Goal: Transaction & Acquisition: Purchase product/service

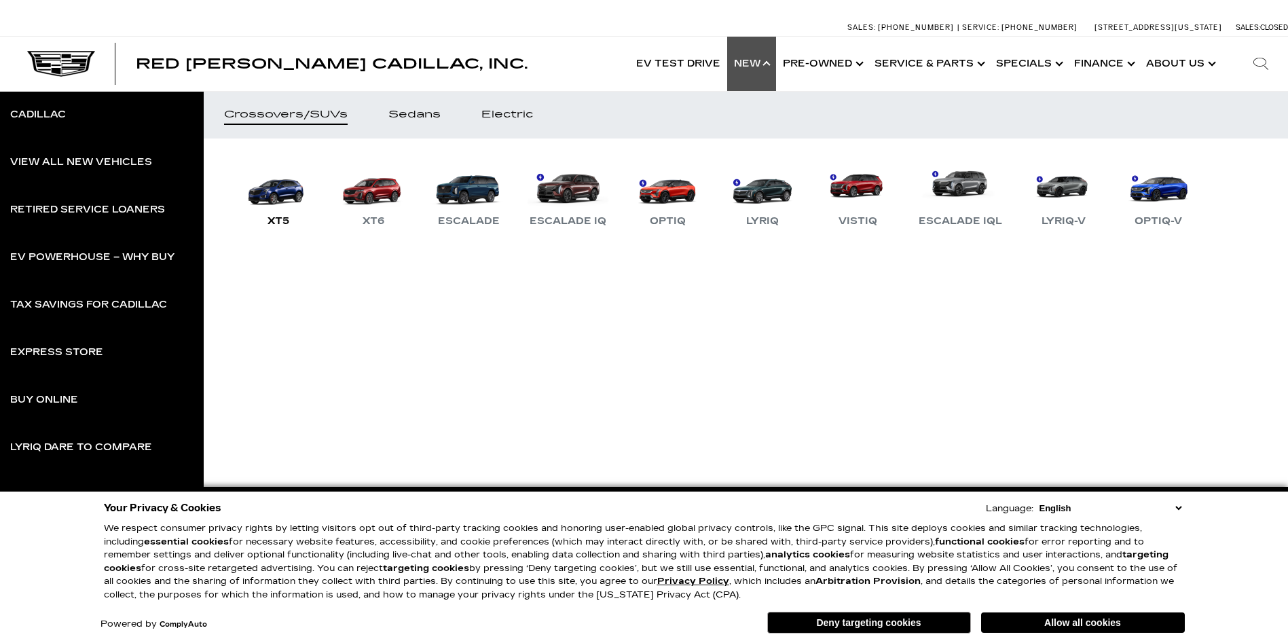
click at [286, 193] on link "XT5" at bounding box center [278, 194] width 81 height 71
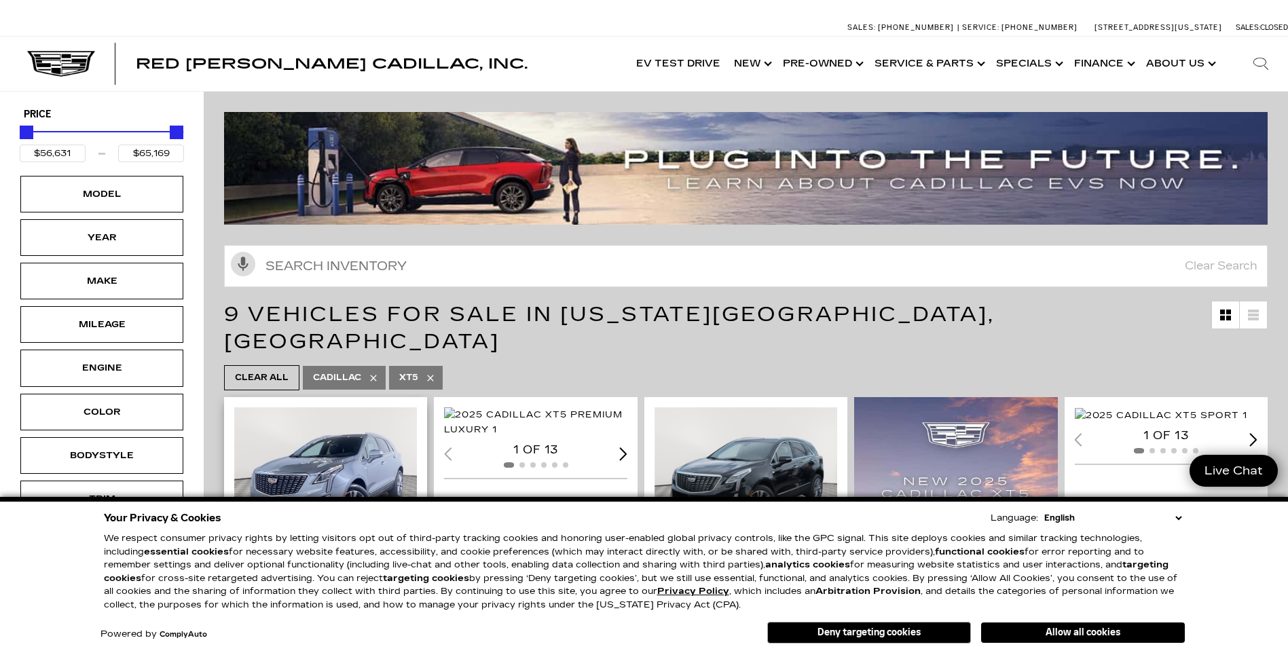
scroll to position [204, 0]
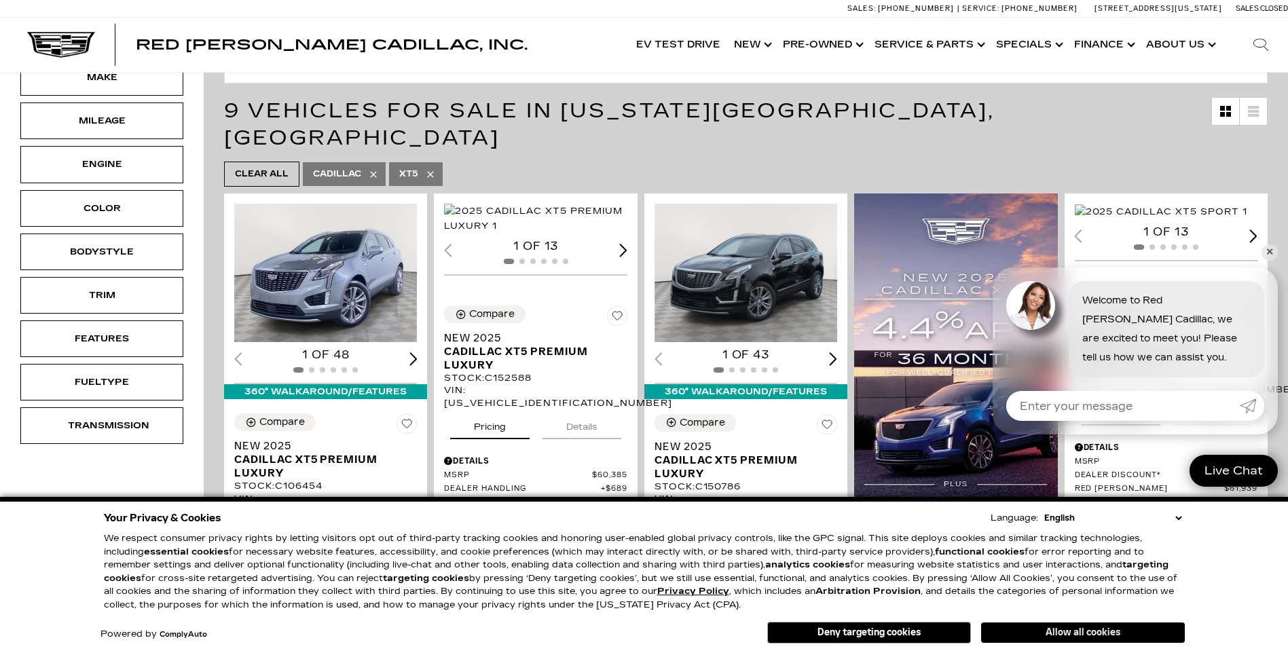
click at [1065, 634] on button "Allow all cookies" at bounding box center [1083, 633] width 204 height 20
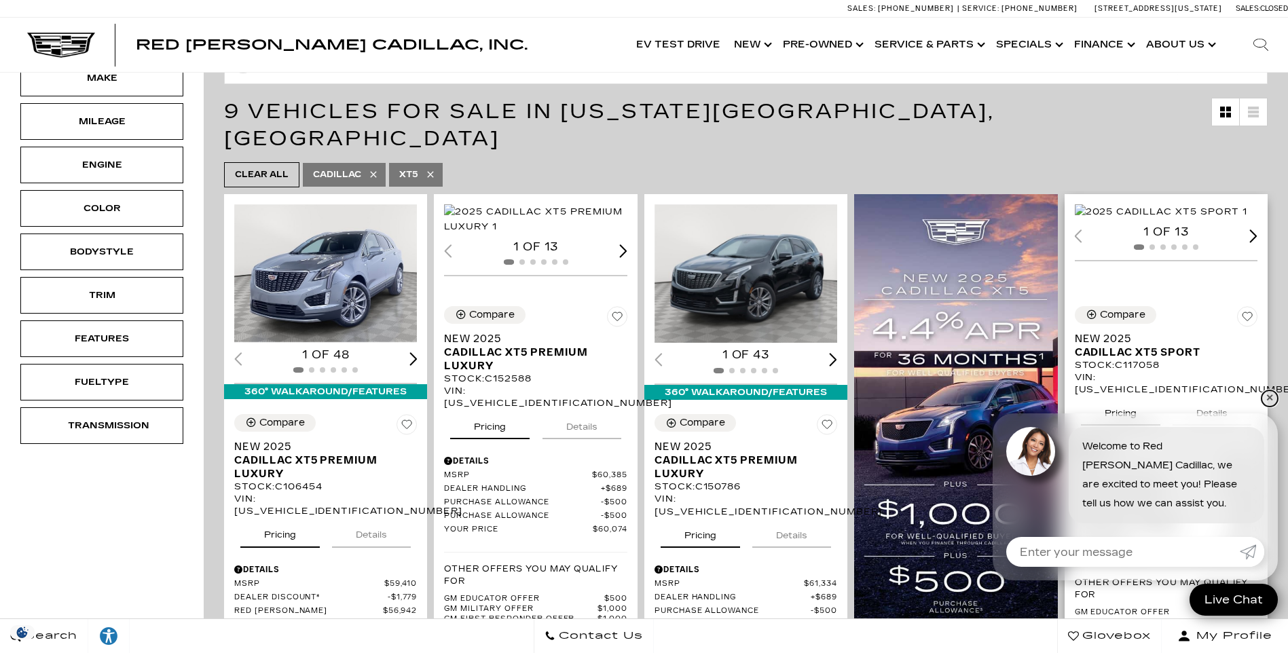
click at [1274, 396] on link "✕" at bounding box center [1269, 398] width 16 height 16
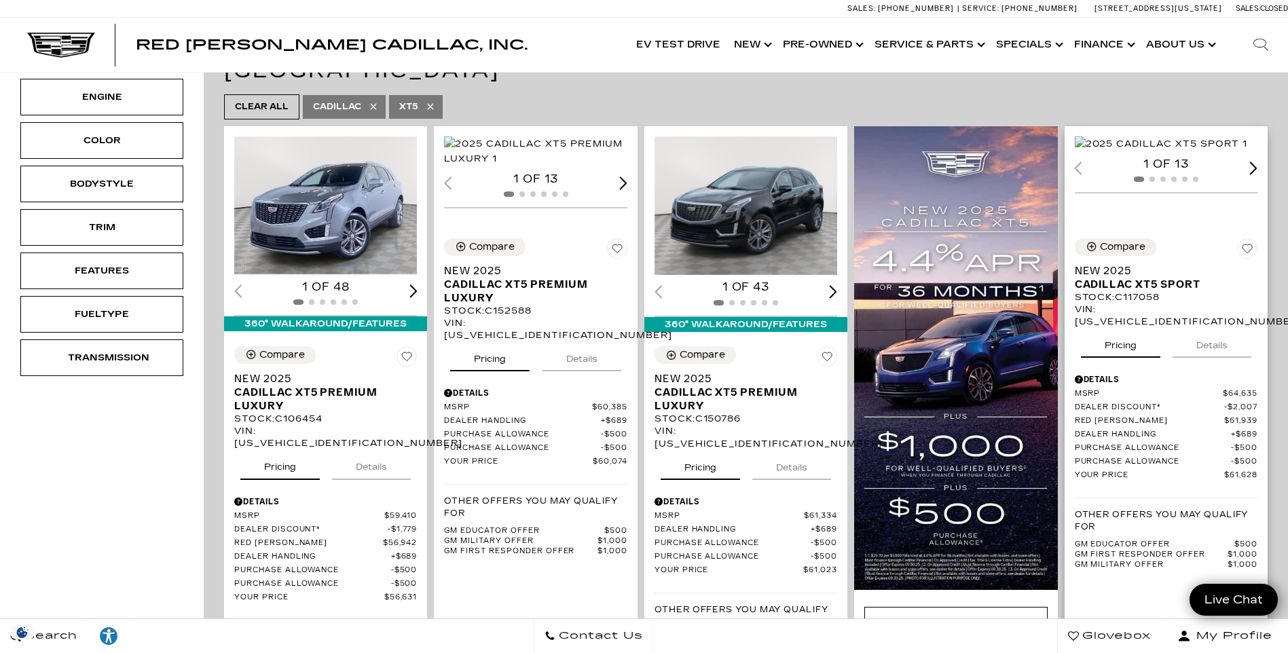
scroll to position [339, 0]
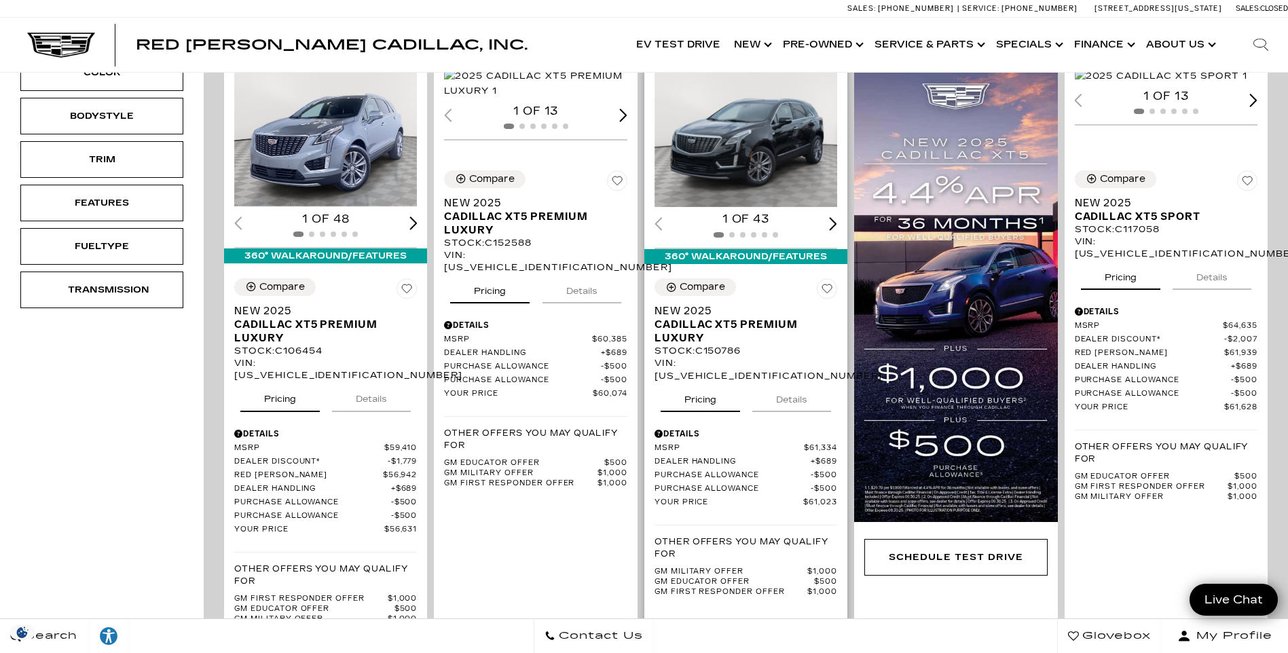
click at [748, 126] on img "1 / 2" at bounding box center [746, 138] width 185 height 139
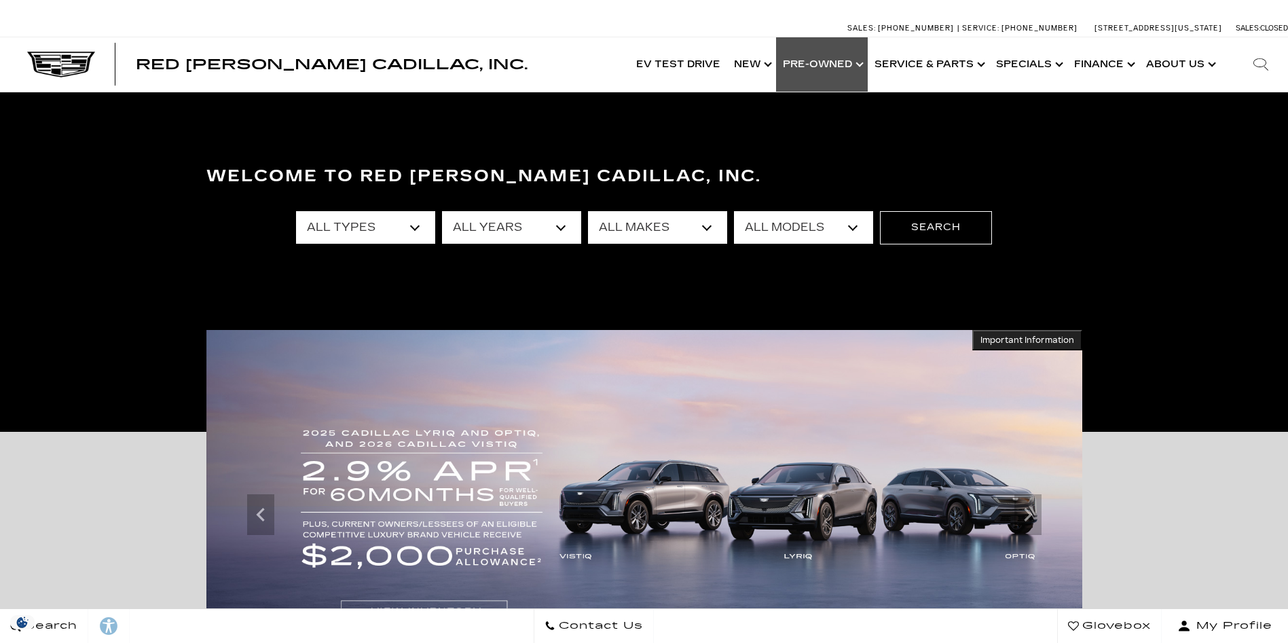
click at [846, 62] on link "Show Pre-Owned" at bounding box center [822, 64] width 92 height 54
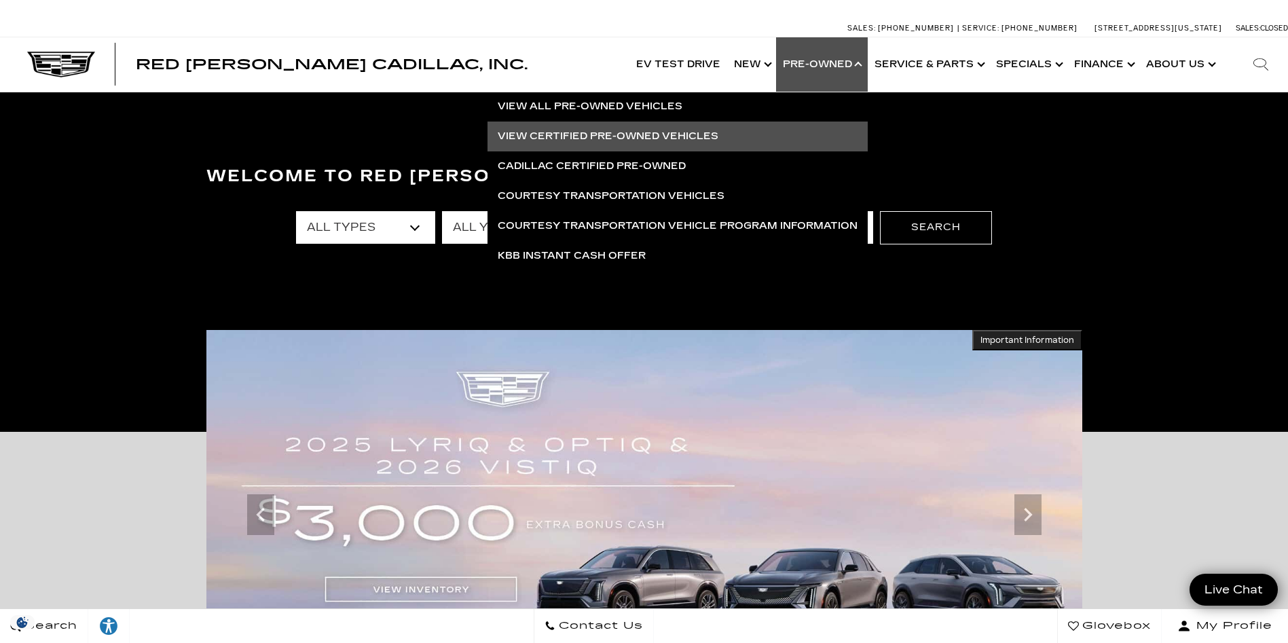
click at [606, 136] on link "View Certified Pre-Owned Vehicles" at bounding box center [677, 137] width 380 height 30
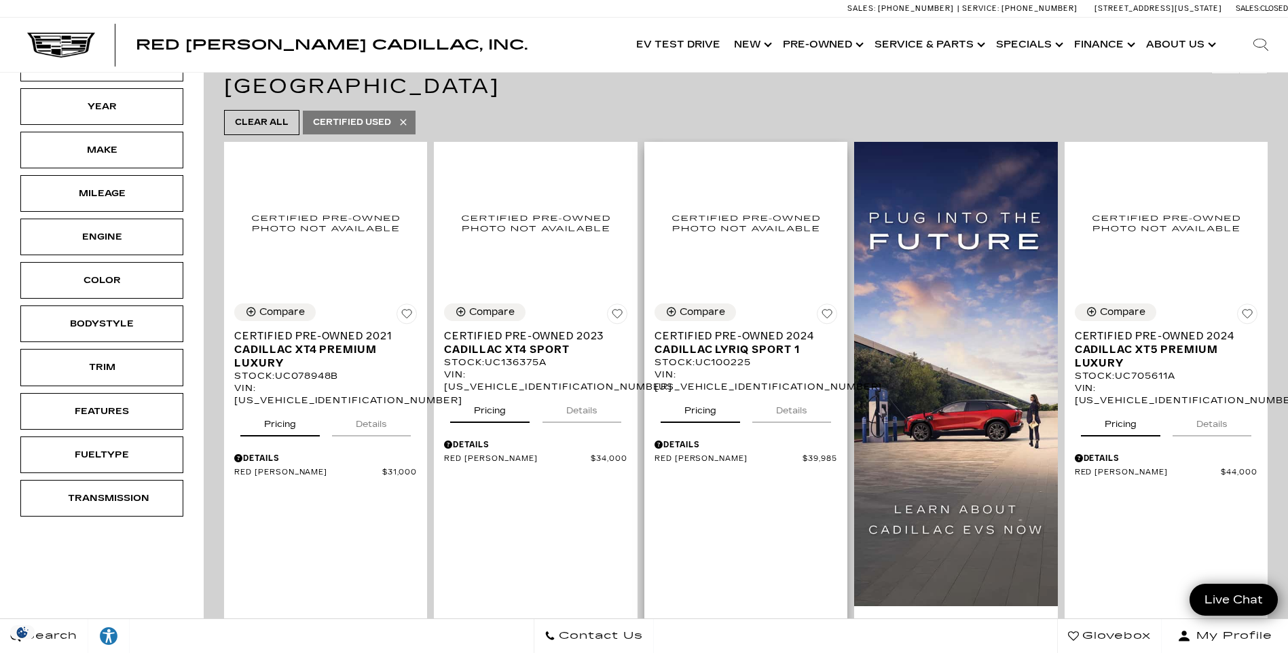
scroll to position [339, 0]
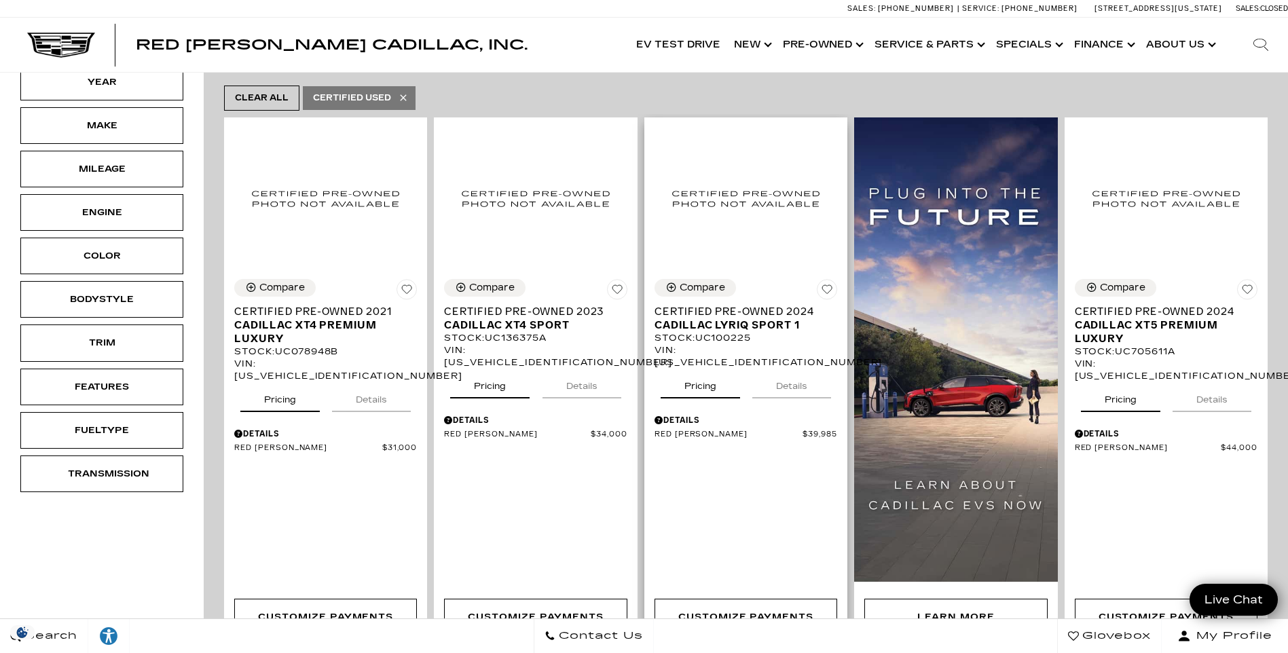
click at [707, 332] on div "Stock : UC100225" at bounding box center [745, 338] width 183 height 12
click at [700, 426] on div "Red Noland Price $39,985 Disclaimer: Tax, title, licensing and other fees NOT i…" at bounding box center [745, 433] width 183 height 14
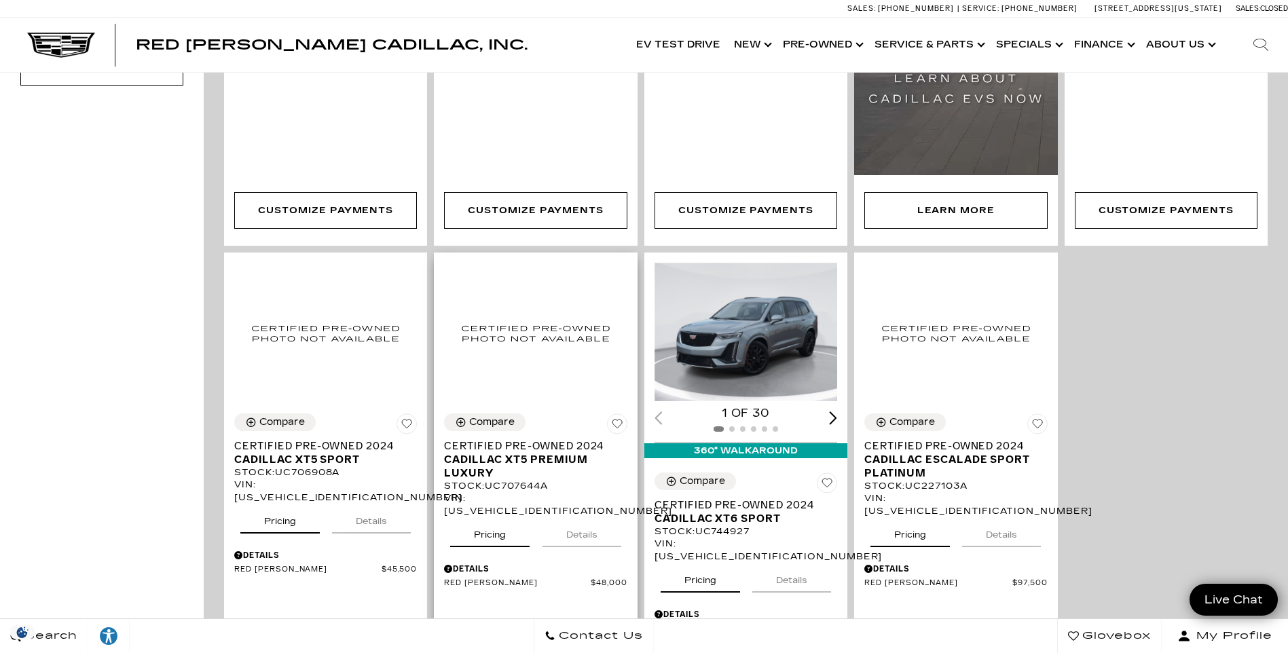
scroll to position [747, 0]
click at [295, 416] on div "Compare" at bounding box center [281, 422] width 45 height 12
click at [295, 478] on div "VIN: 1GYKNGRS5RZ706908" at bounding box center [325, 490] width 183 height 24
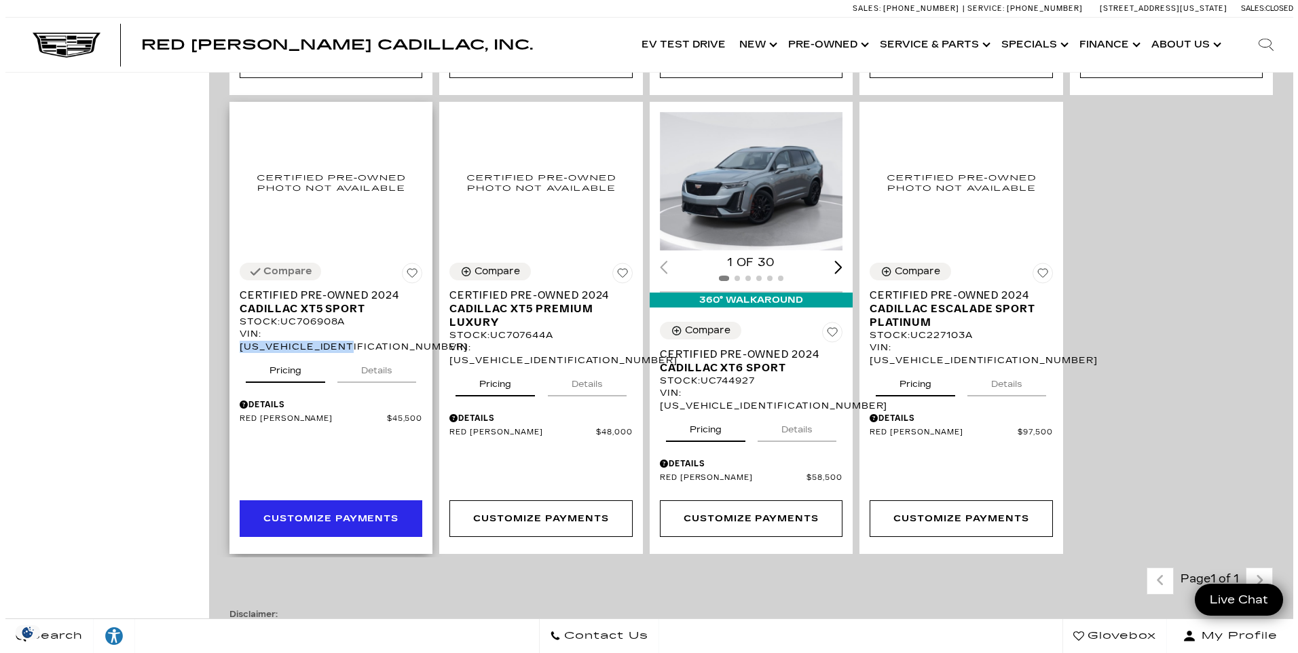
scroll to position [951, 0]
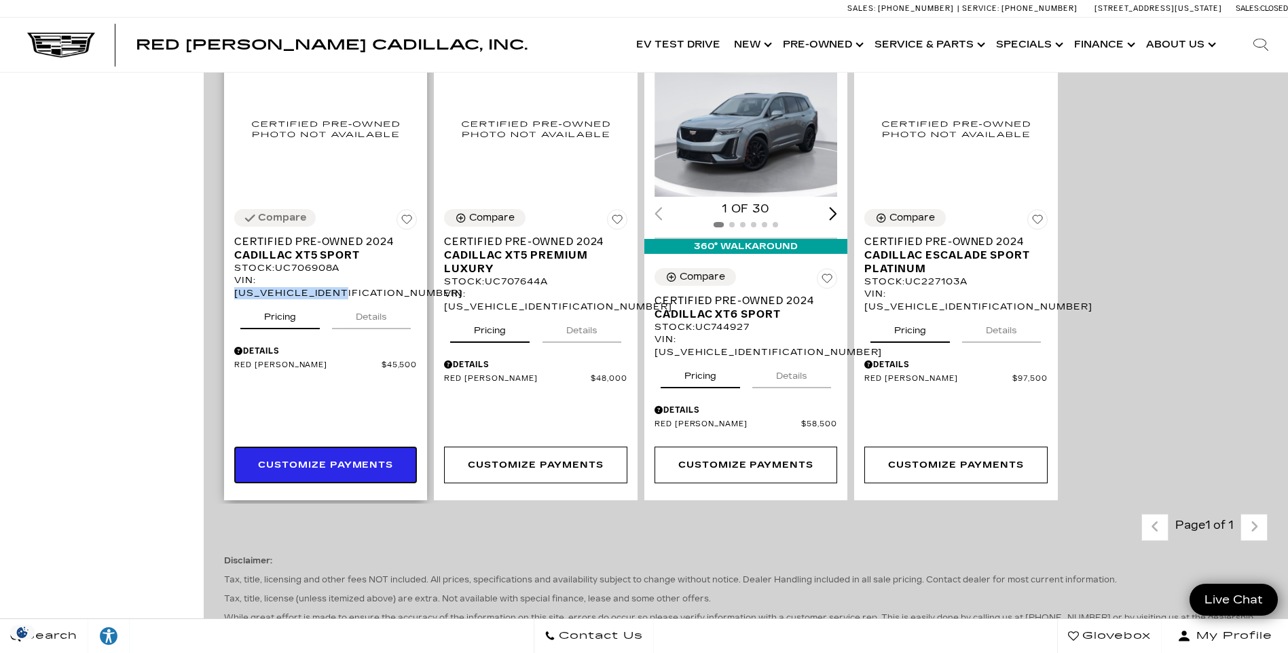
click at [314, 447] on link "Customize Payments" at bounding box center [325, 465] width 183 height 37
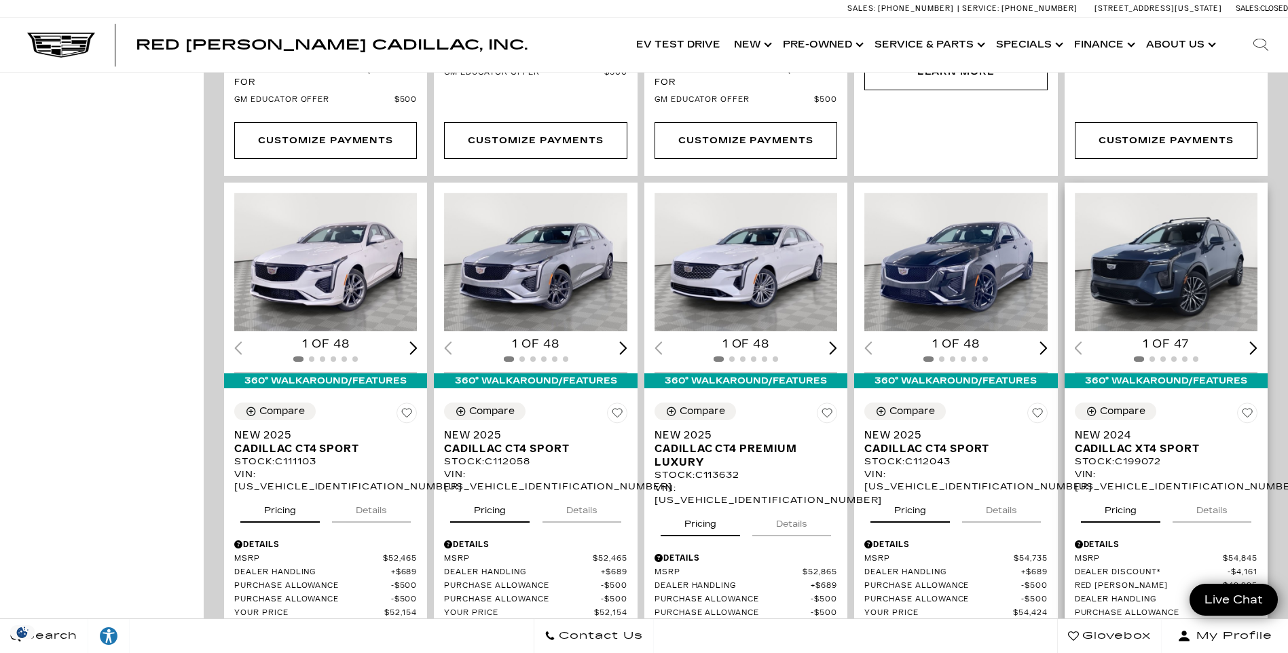
scroll to position [883, 0]
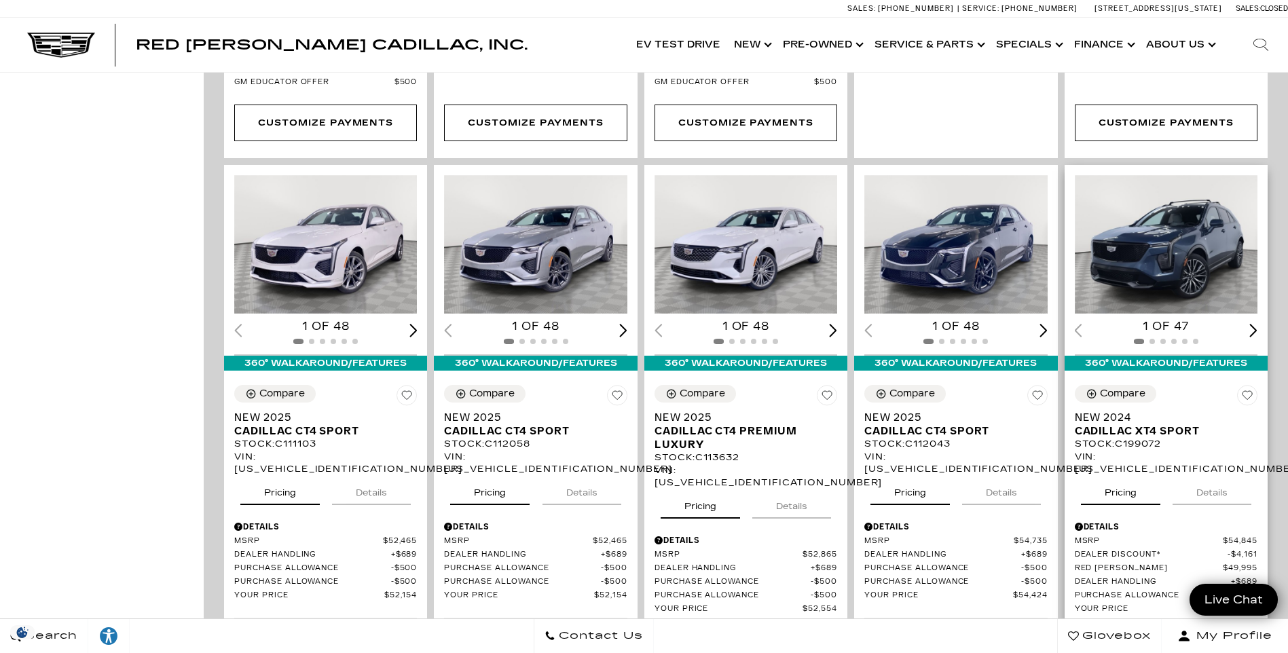
click at [1160, 230] on img "1 / 2" at bounding box center [1167, 244] width 185 height 139
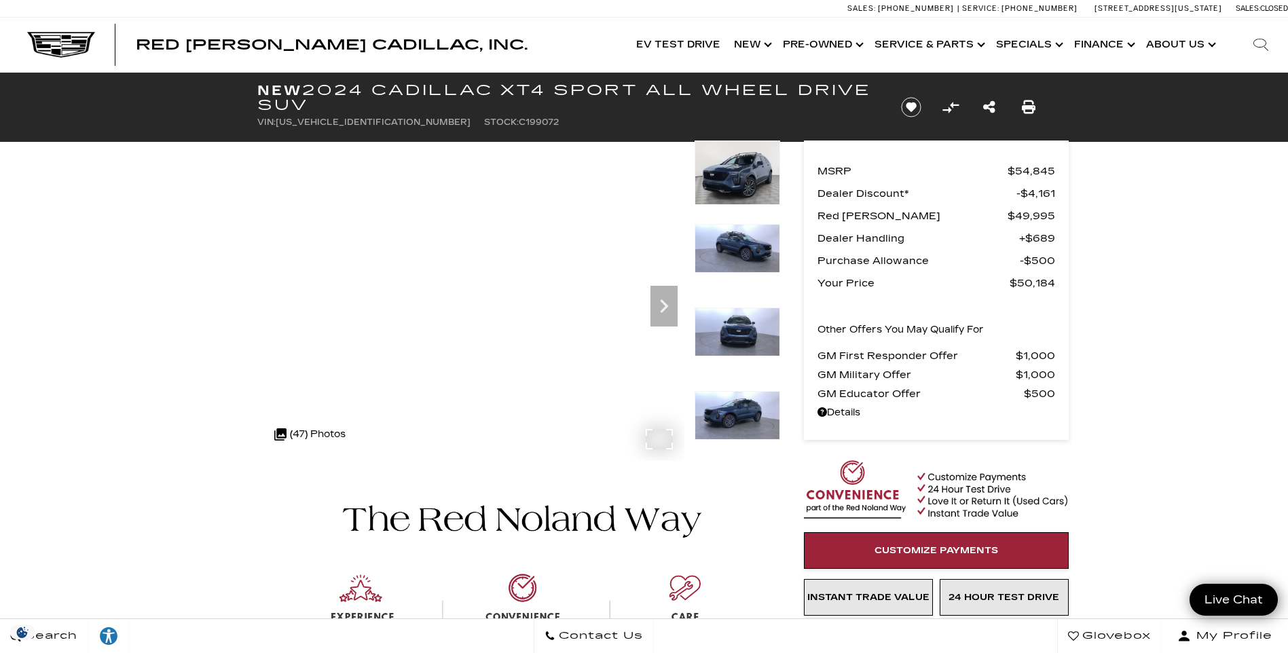
click at [332, 420] on div ".cls-1, .cls-3 { fill: #c50033; } .cls-1 { clip-rule: evenodd; } .cls-2 { clip-…" at bounding box center [309, 434] width 85 height 33
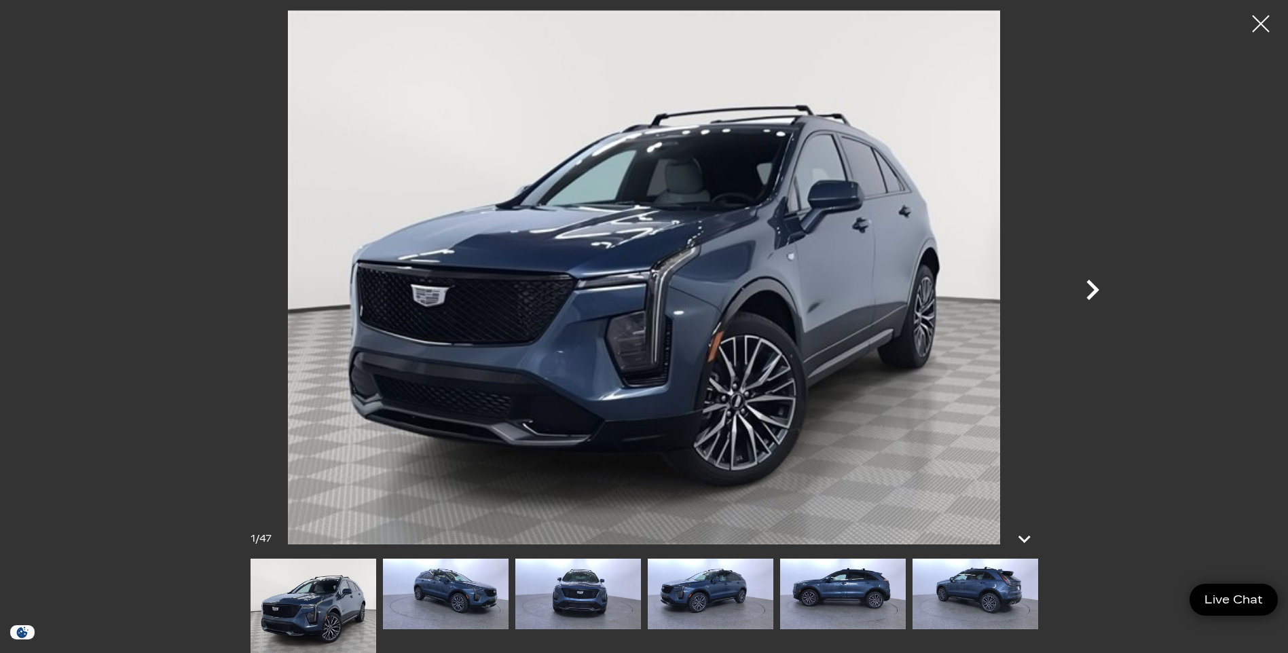
click at [1091, 292] on icon "Next" at bounding box center [1092, 290] width 41 height 41
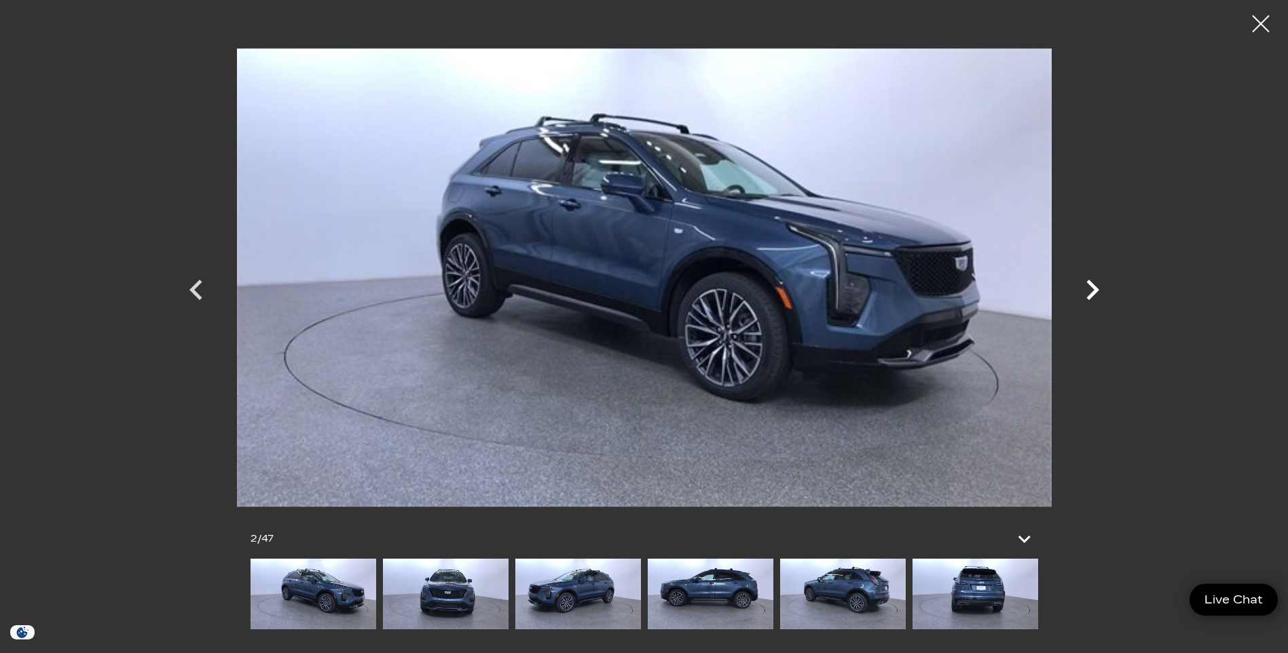
click at [1091, 292] on icon "Next" at bounding box center [1092, 290] width 41 height 41
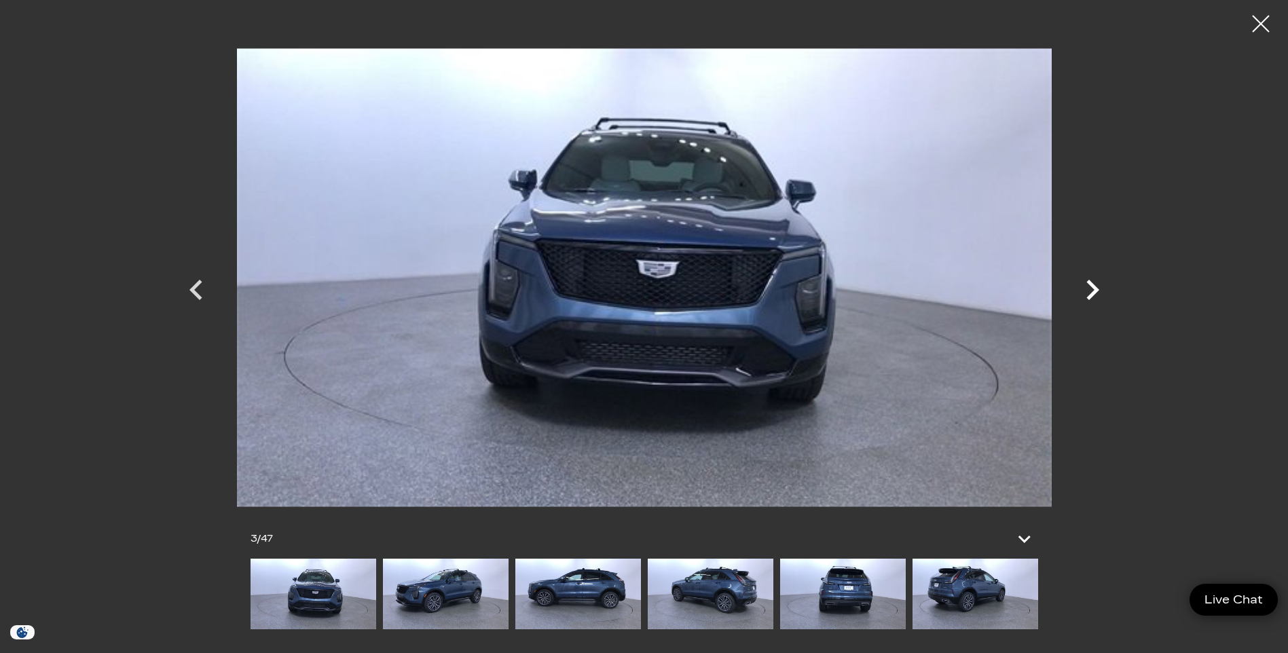
click at [1091, 292] on icon "Next" at bounding box center [1092, 290] width 41 height 41
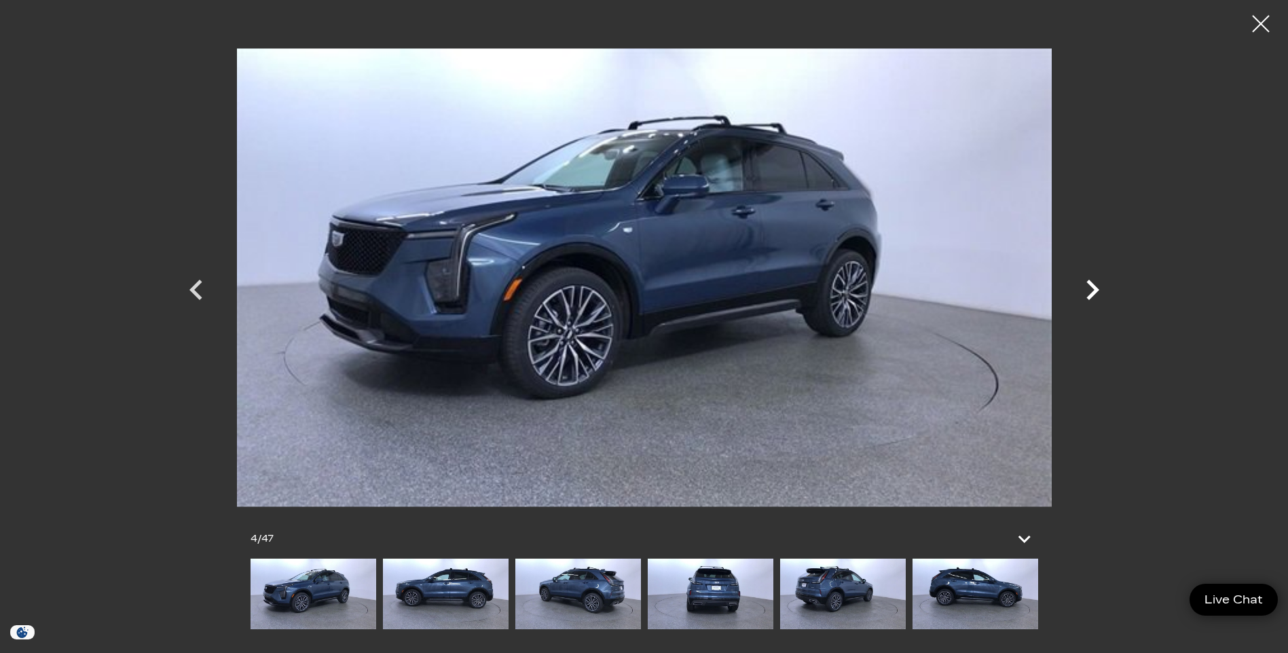
click at [1091, 292] on icon "Next" at bounding box center [1092, 290] width 41 height 41
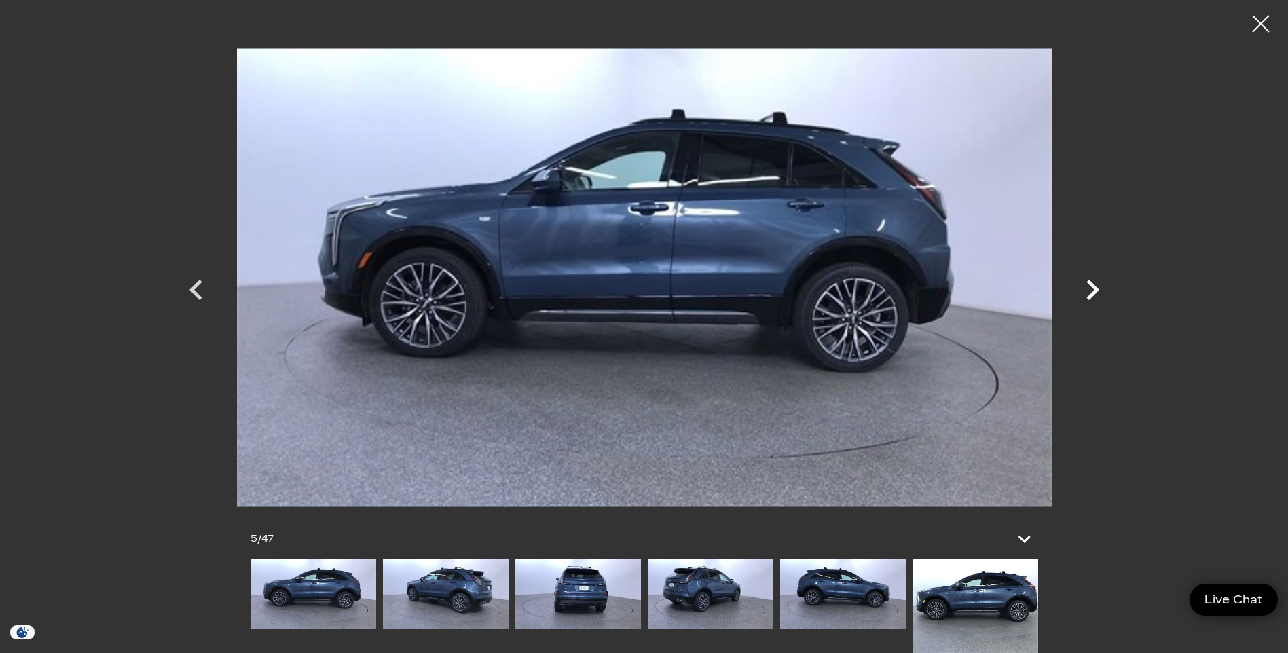
click at [1091, 292] on icon "Next" at bounding box center [1092, 290] width 41 height 41
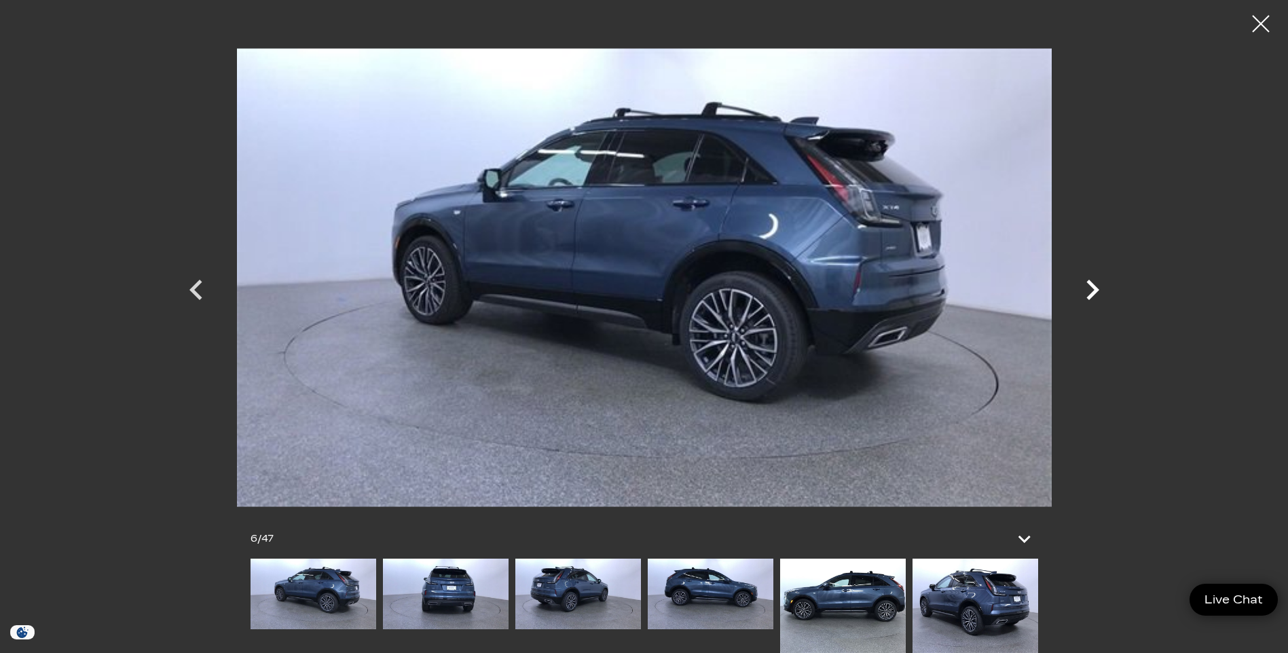
click at [1091, 292] on icon "Next" at bounding box center [1092, 290] width 41 height 41
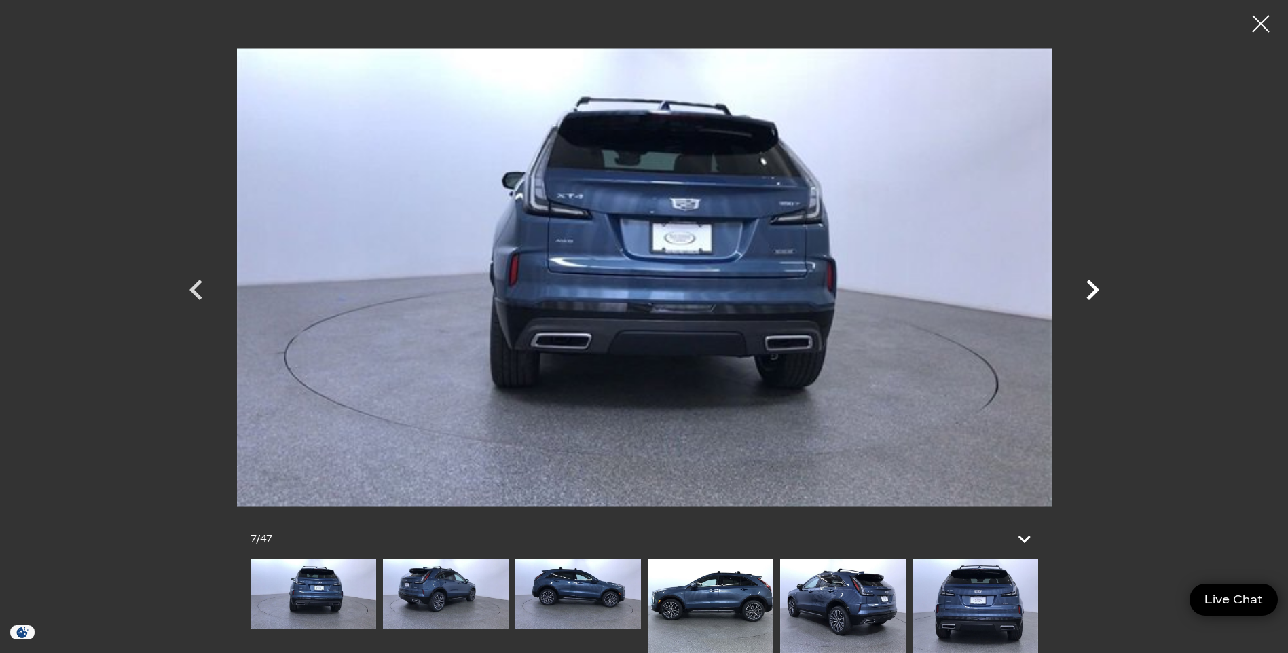
click at [1091, 292] on icon "Next" at bounding box center [1092, 290] width 41 height 41
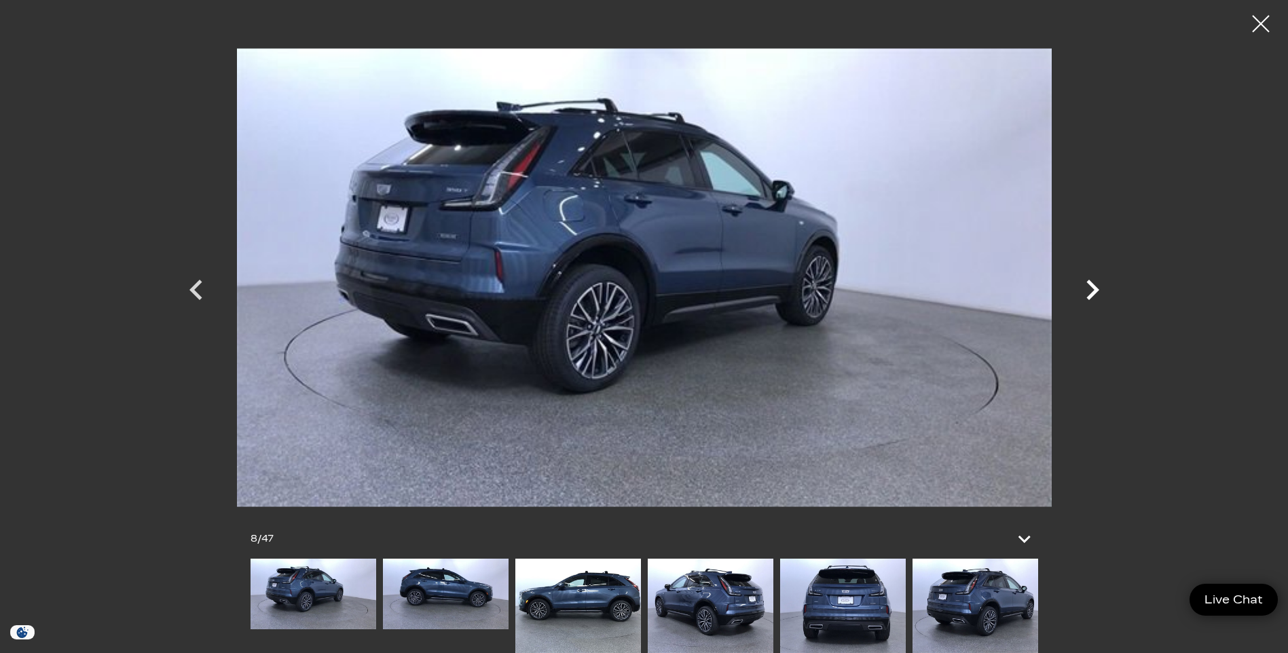
click at [1091, 292] on icon "Next" at bounding box center [1092, 290] width 41 height 41
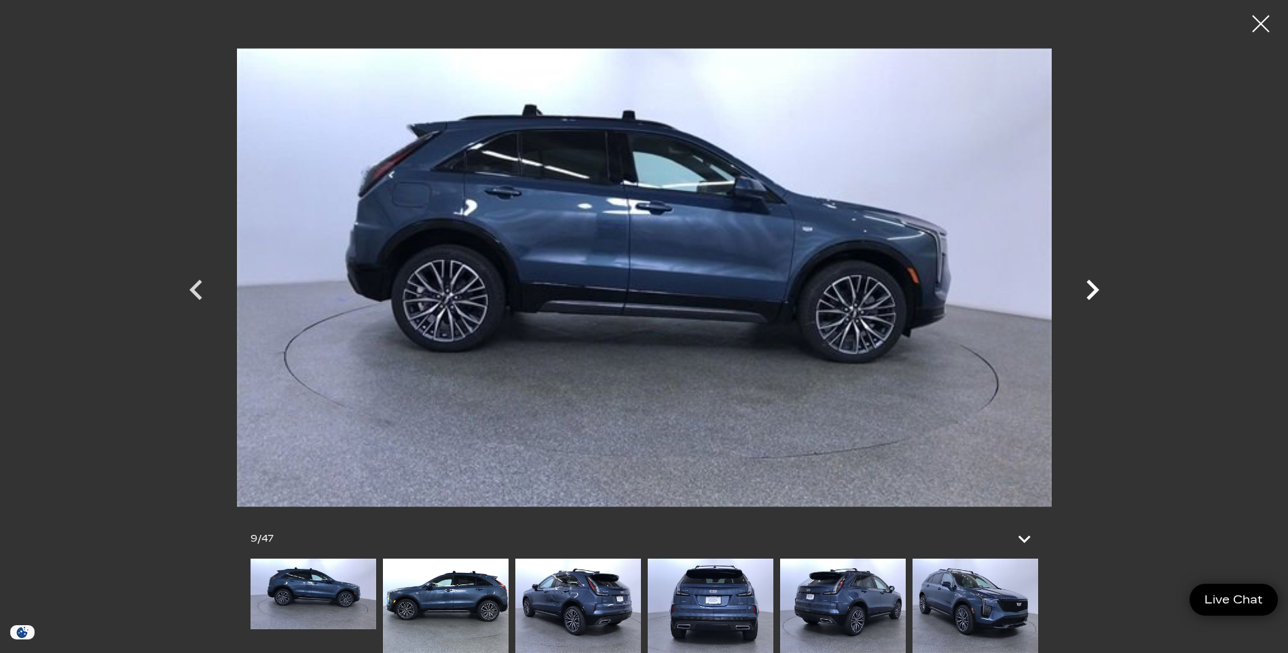
click at [1091, 292] on icon "Next" at bounding box center [1092, 290] width 41 height 41
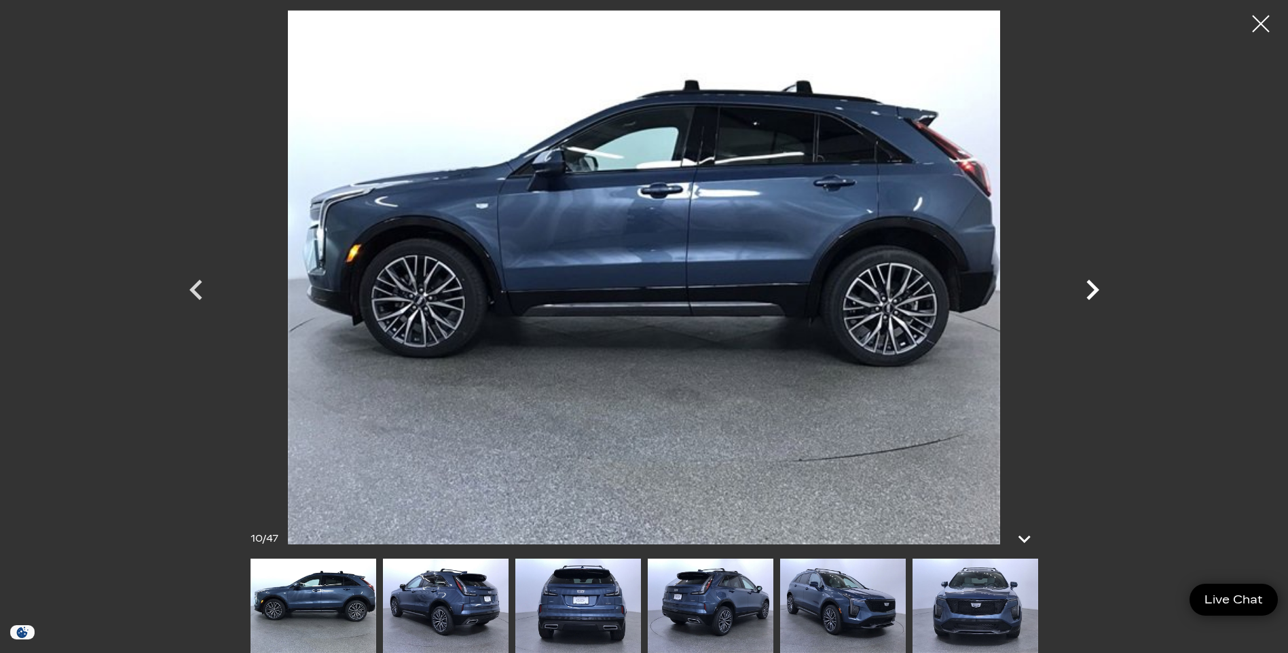
click at [1091, 292] on icon "Next" at bounding box center [1092, 290] width 41 height 41
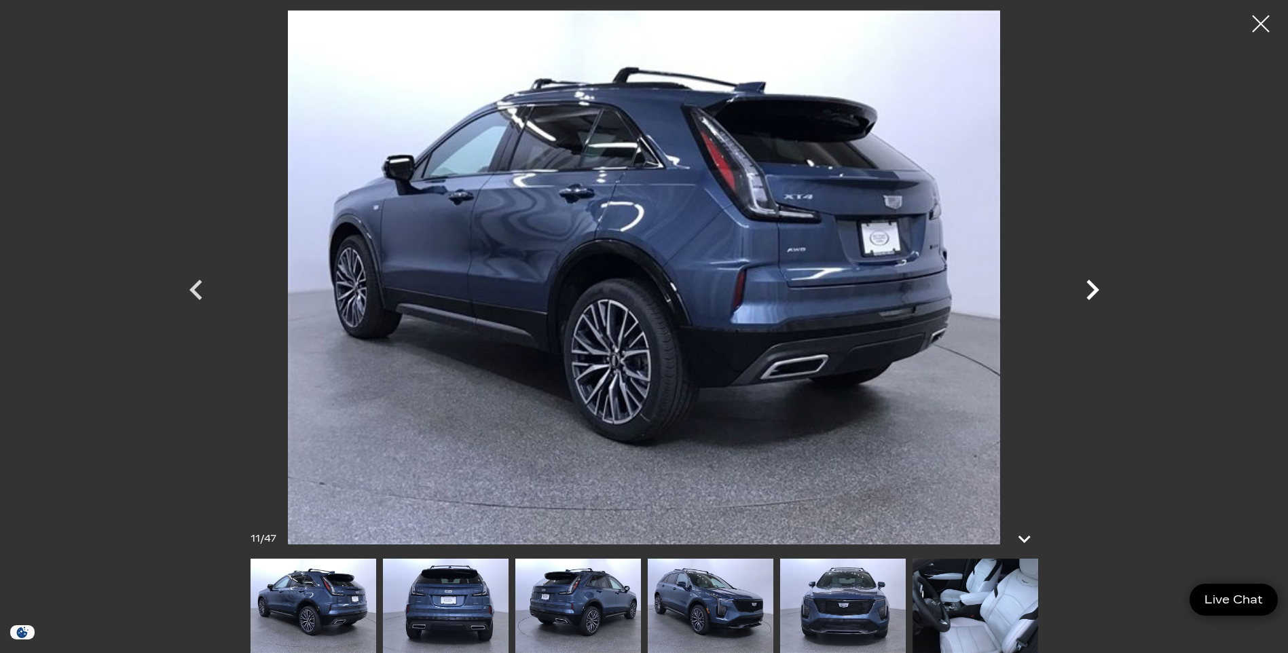
click at [1091, 292] on icon "Next" at bounding box center [1092, 290] width 41 height 41
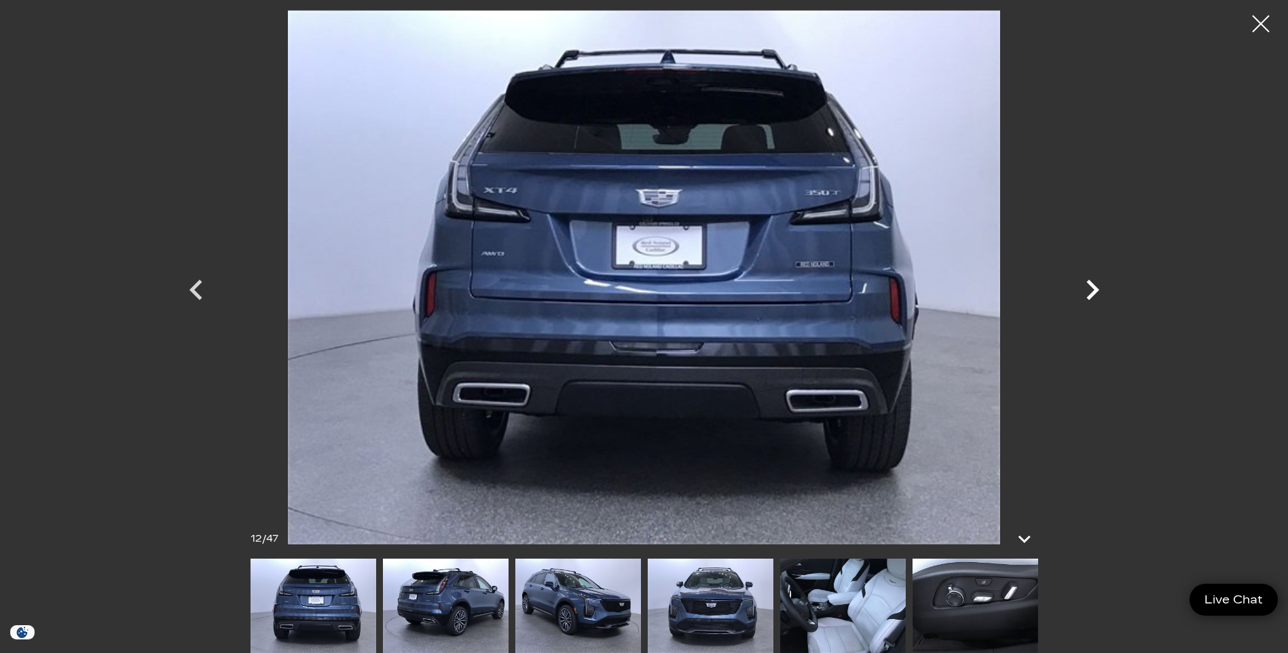
click at [1091, 292] on icon "Next" at bounding box center [1092, 290] width 41 height 41
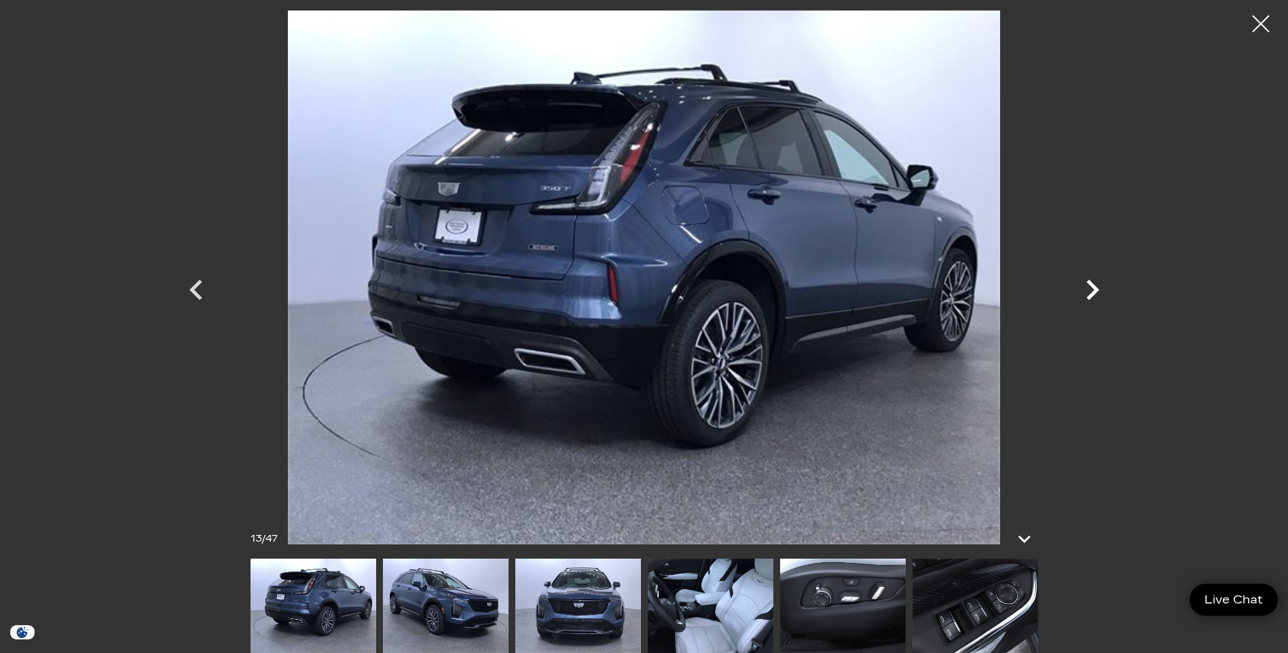
click at [1091, 292] on icon "Next" at bounding box center [1092, 290] width 41 height 41
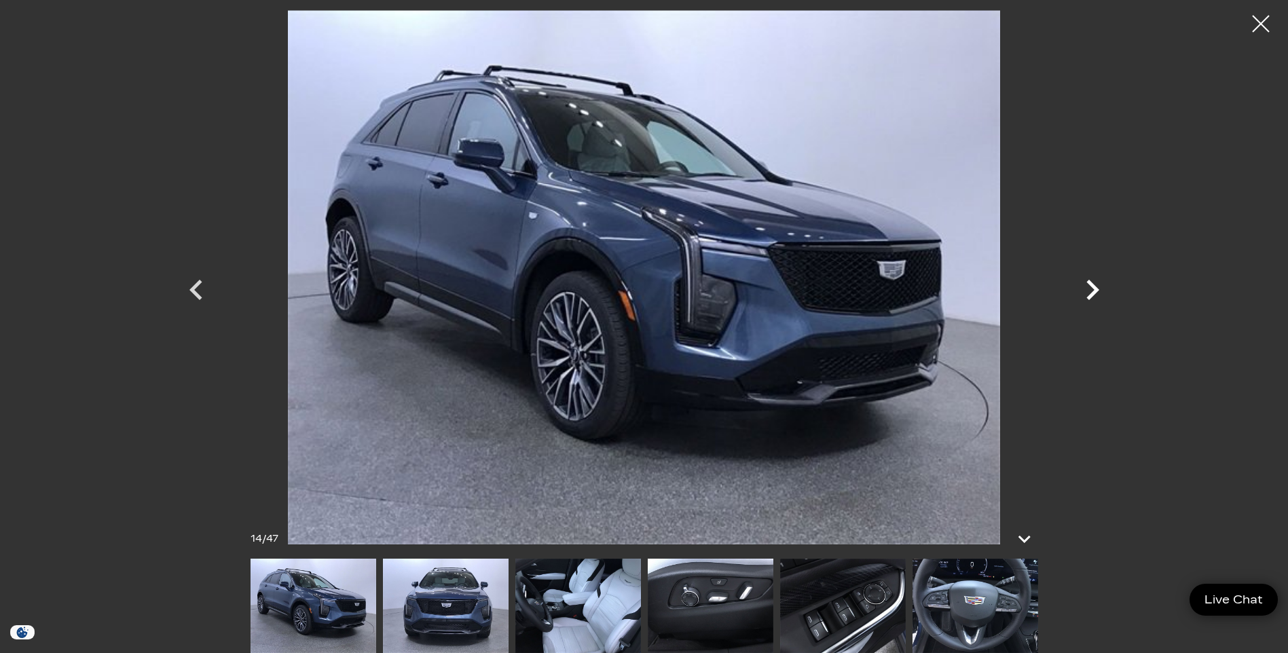
click at [1091, 292] on icon "Next" at bounding box center [1092, 290] width 41 height 41
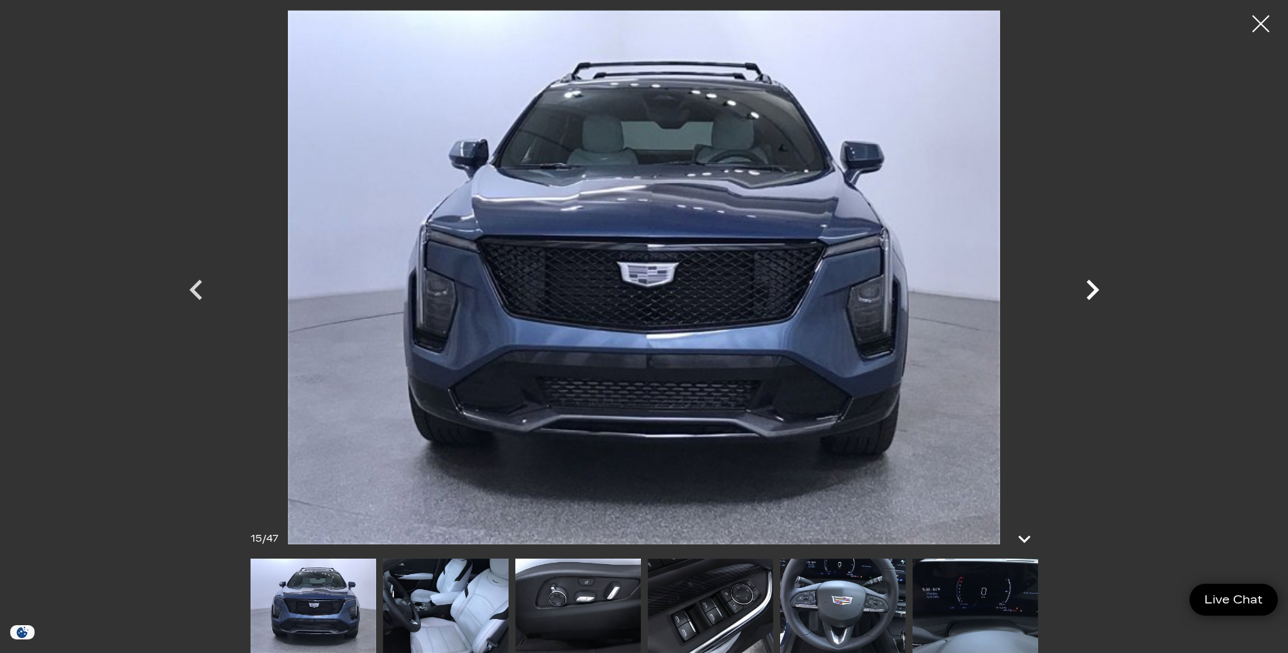
click at [1091, 292] on icon "Next" at bounding box center [1092, 290] width 41 height 41
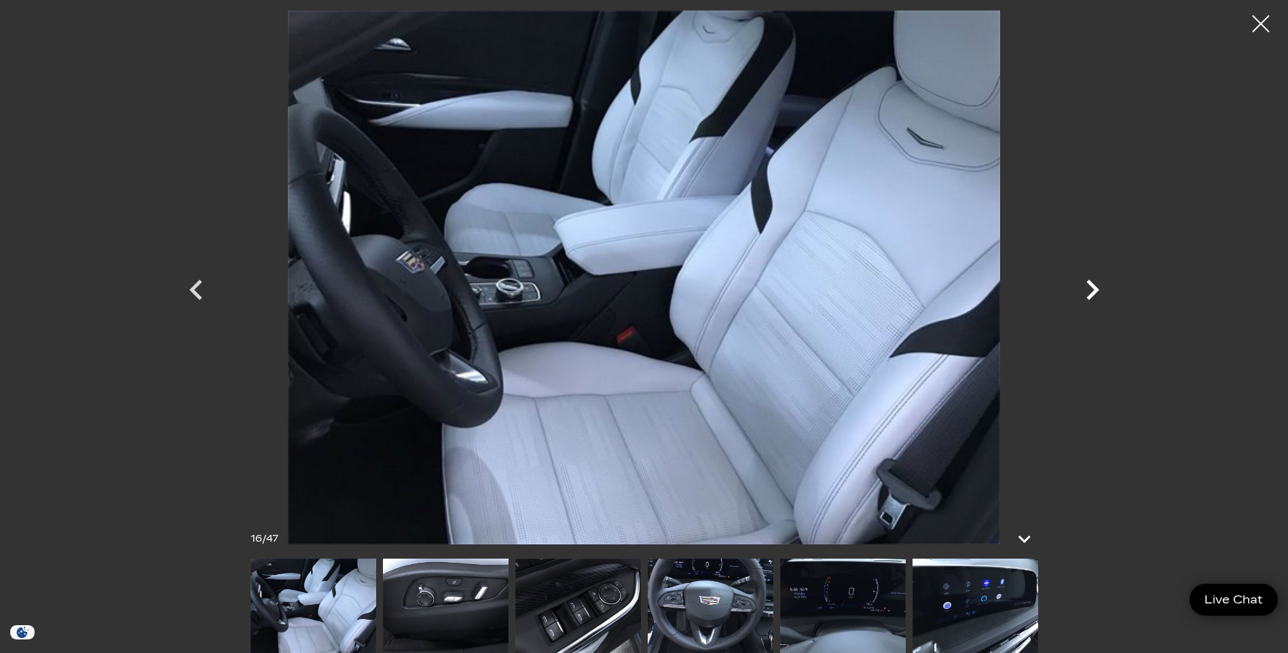
click at [1091, 292] on icon "Next" at bounding box center [1092, 290] width 41 height 41
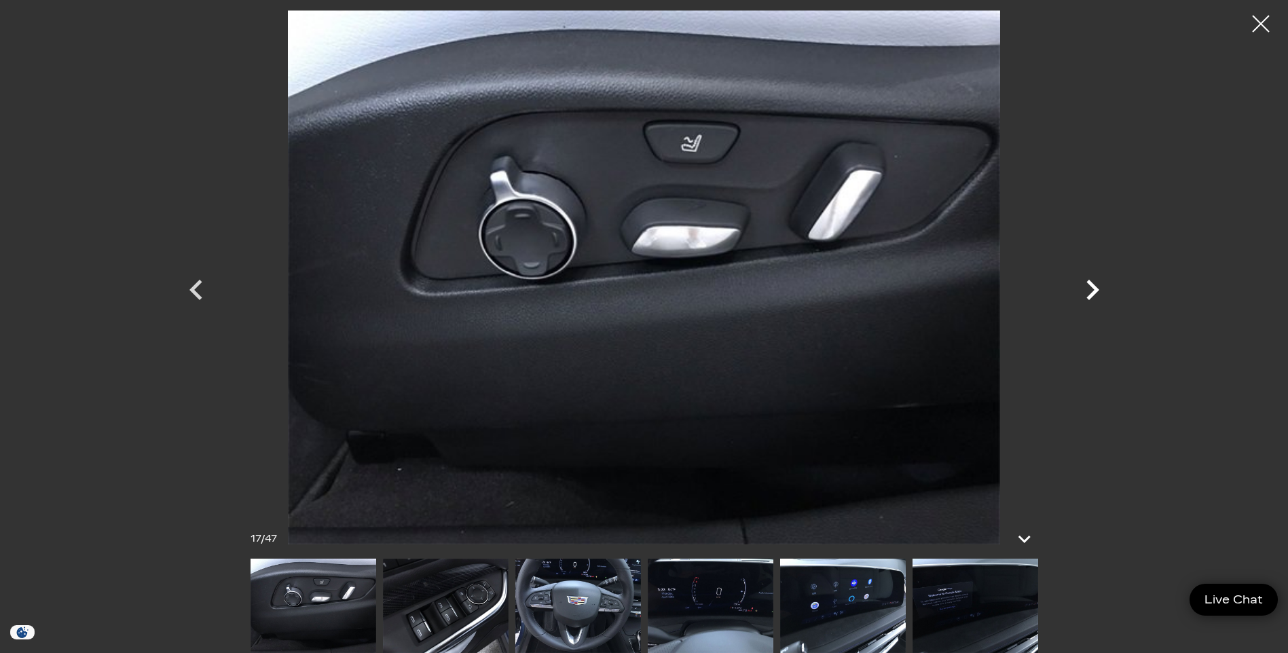
click at [1091, 292] on icon "Next" at bounding box center [1092, 290] width 41 height 41
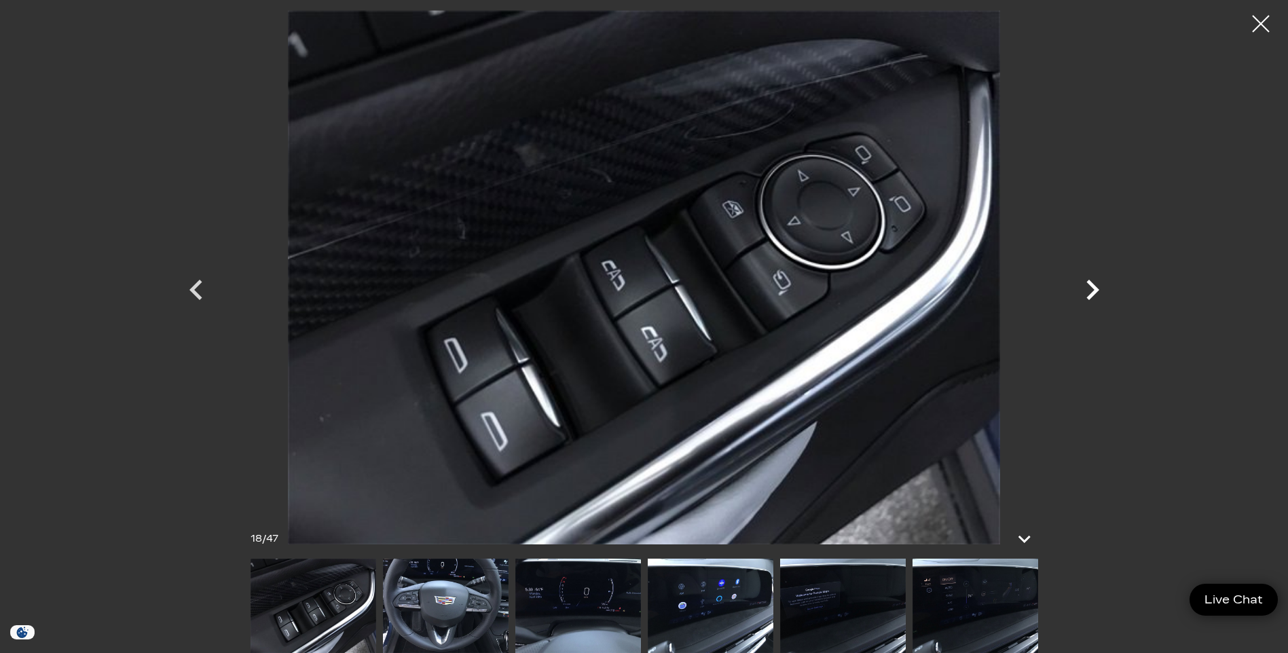
click at [1091, 292] on icon "Next" at bounding box center [1092, 290] width 41 height 41
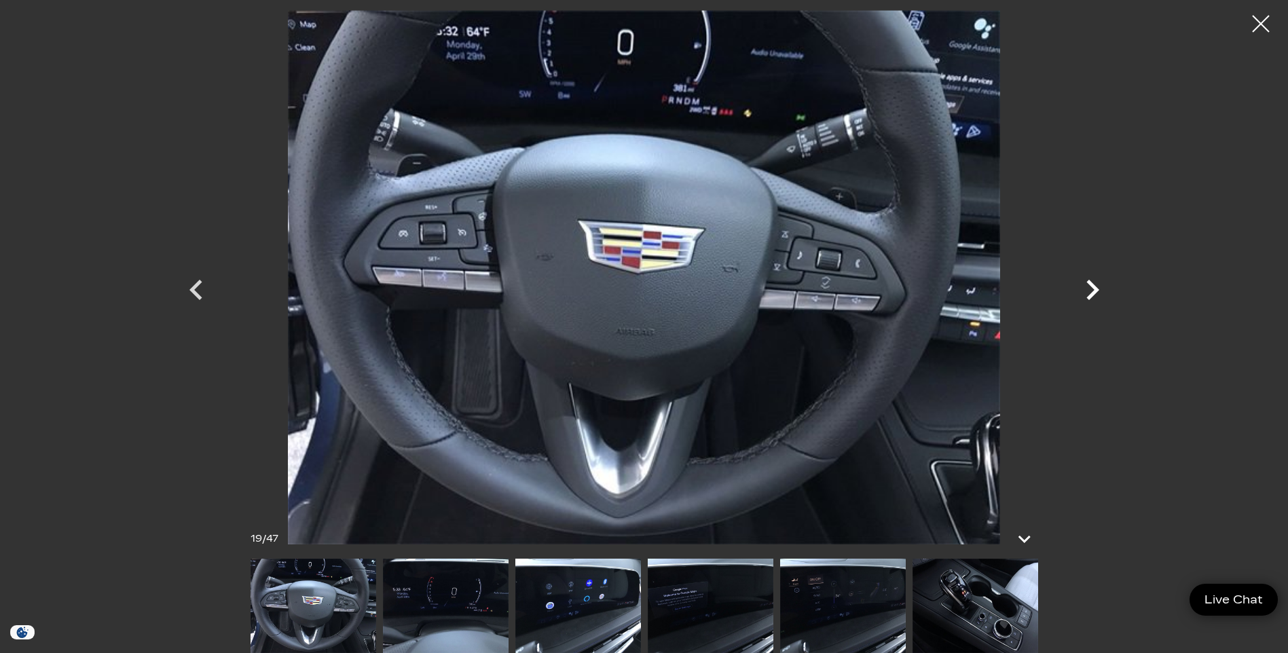
click at [1091, 292] on icon "Next" at bounding box center [1092, 290] width 41 height 41
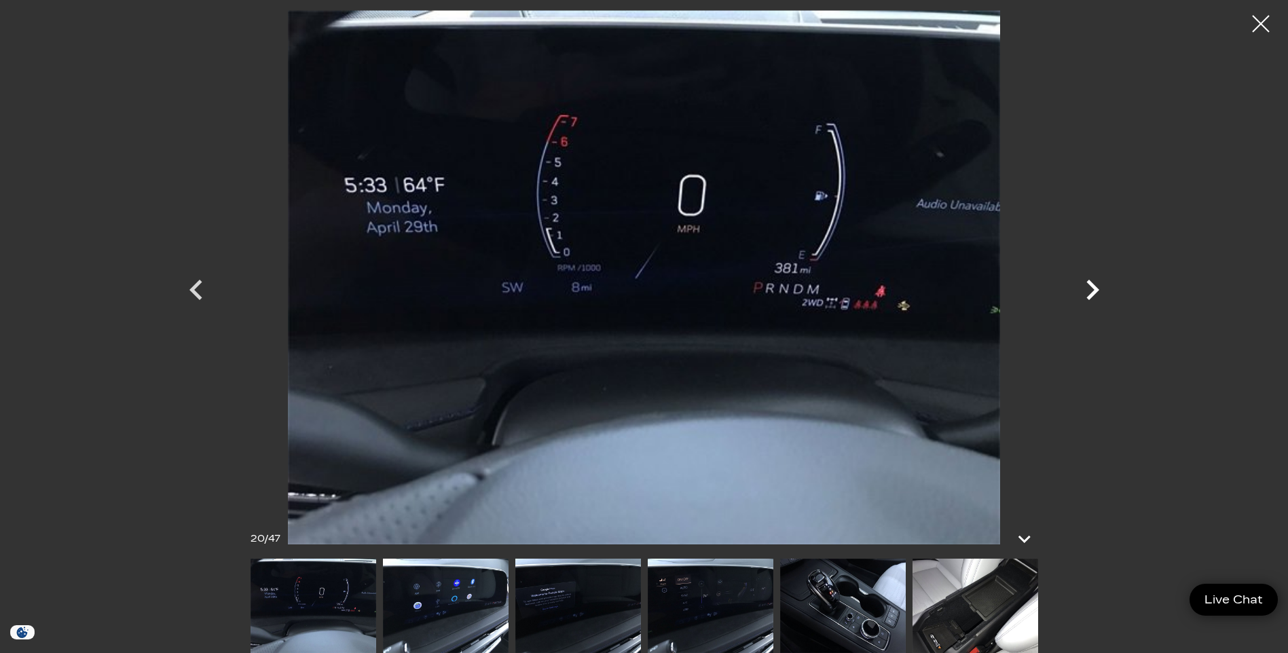
click at [1092, 287] on icon "Next" at bounding box center [1092, 290] width 13 height 20
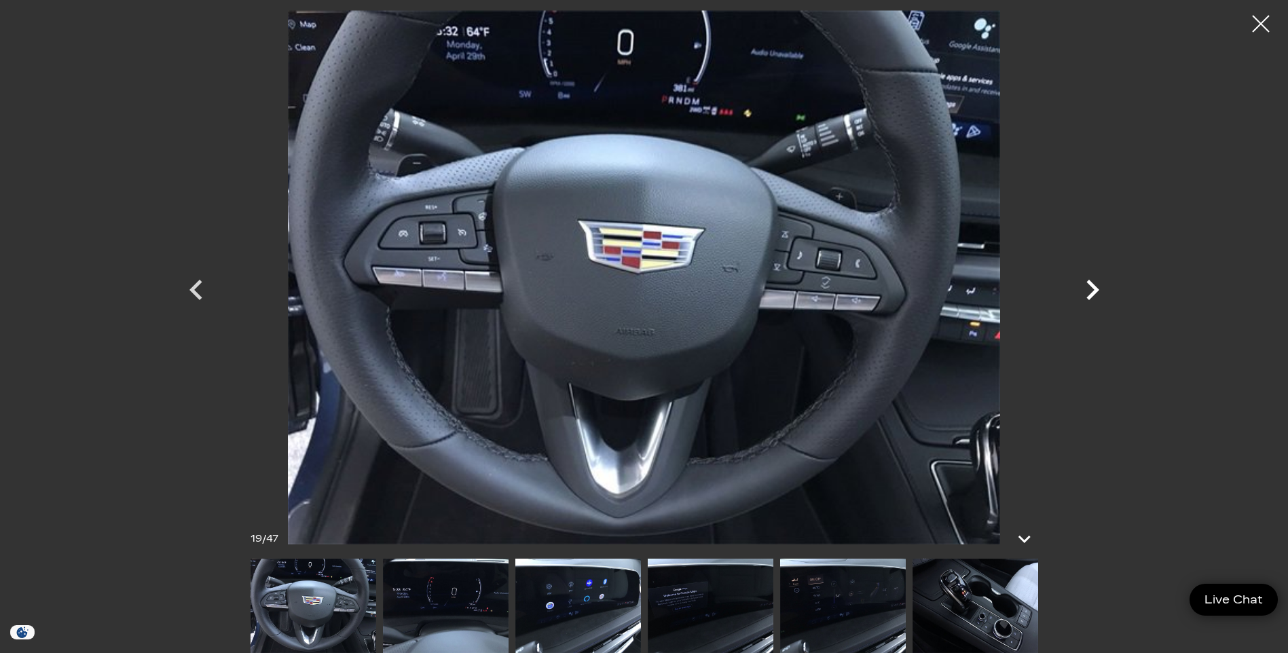
click at [1094, 289] on icon "Next" at bounding box center [1092, 290] width 13 height 20
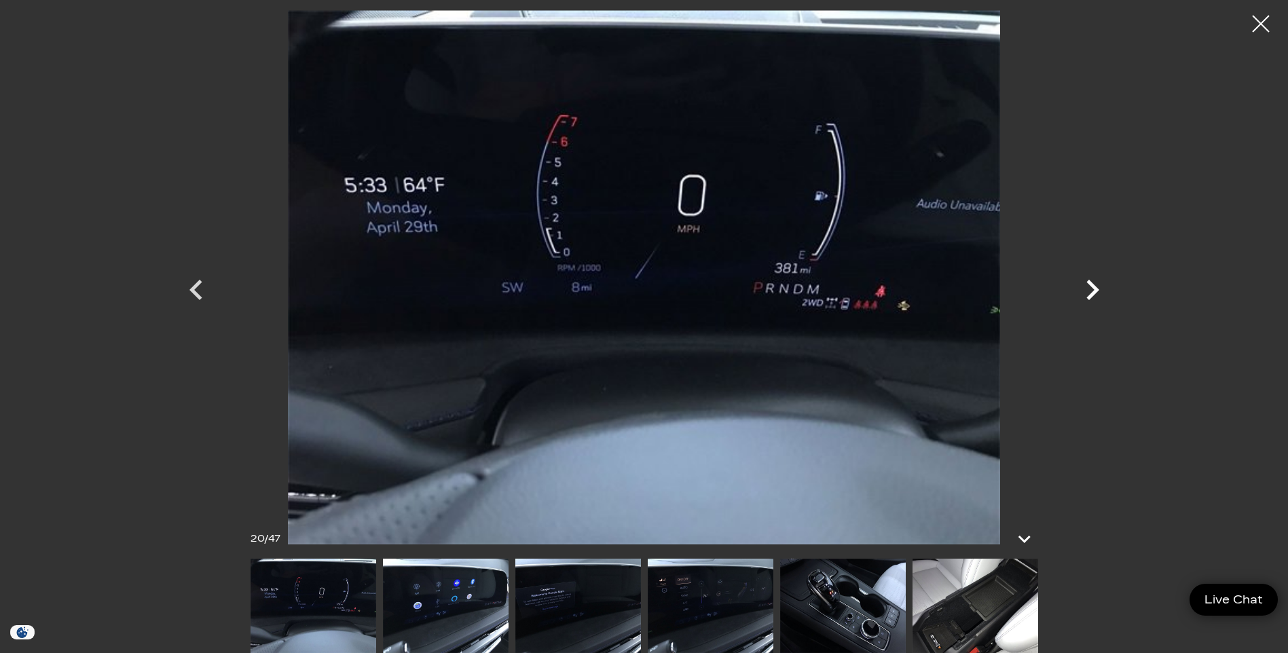
click at [1094, 289] on icon "Next" at bounding box center [1092, 290] width 13 height 20
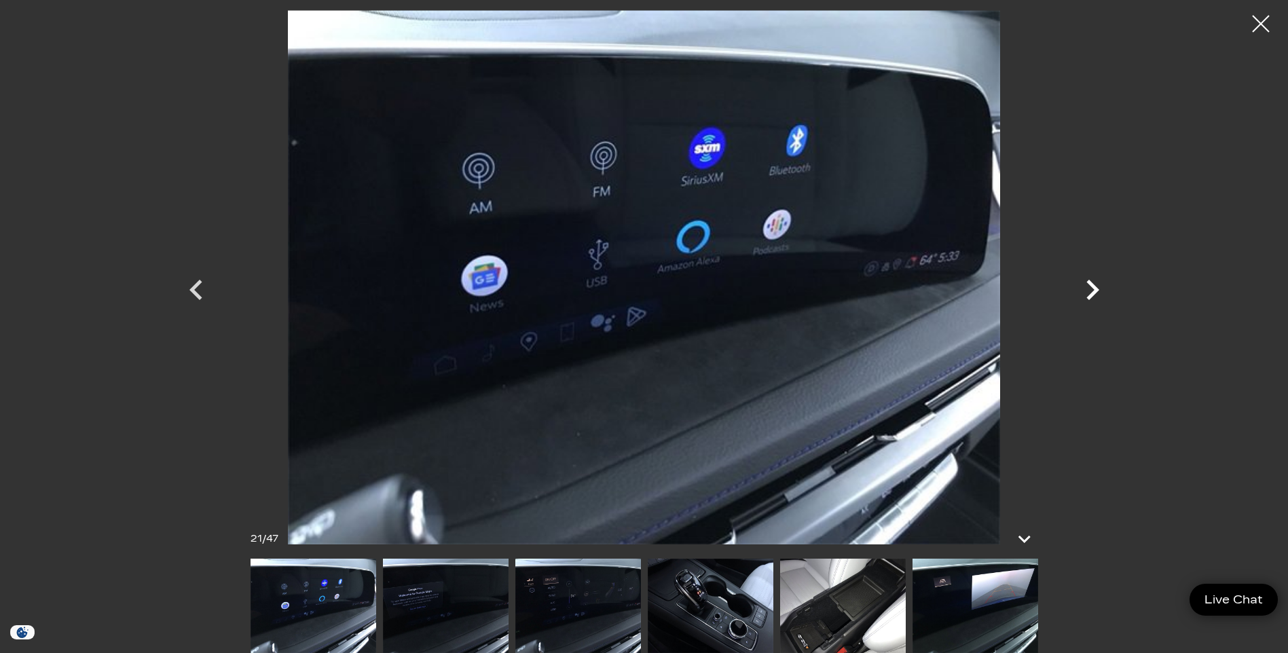
click at [1094, 289] on icon "Next" at bounding box center [1092, 290] width 13 height 20
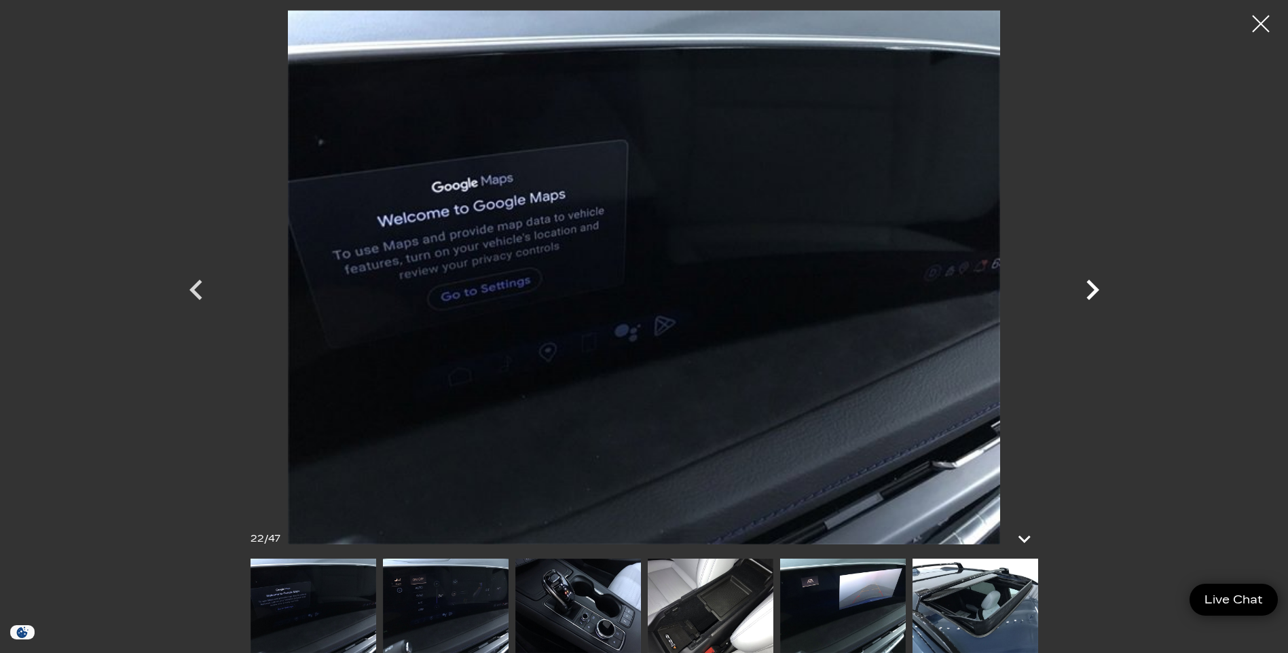
click at [1094, 289] on icon "Next" at bounding box center [1092, 290] width 13 height 20
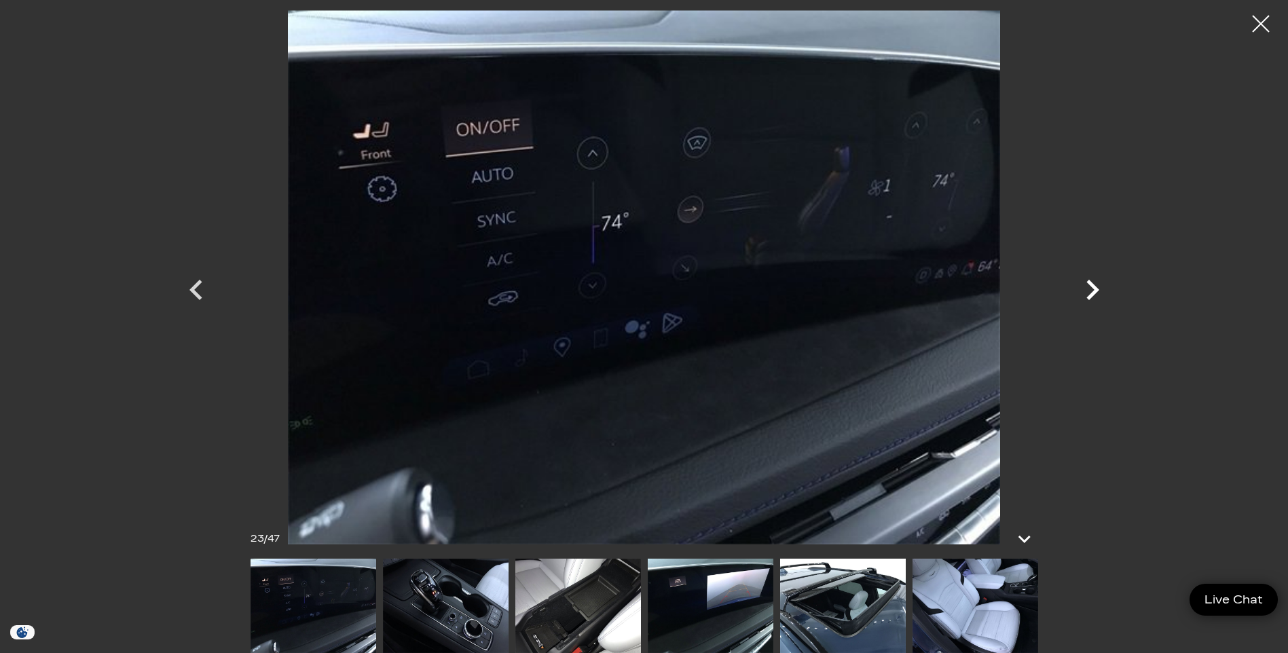
click at [1094, 289] on icon "Next" at bounding box center [1092, 290] width 13 height 20
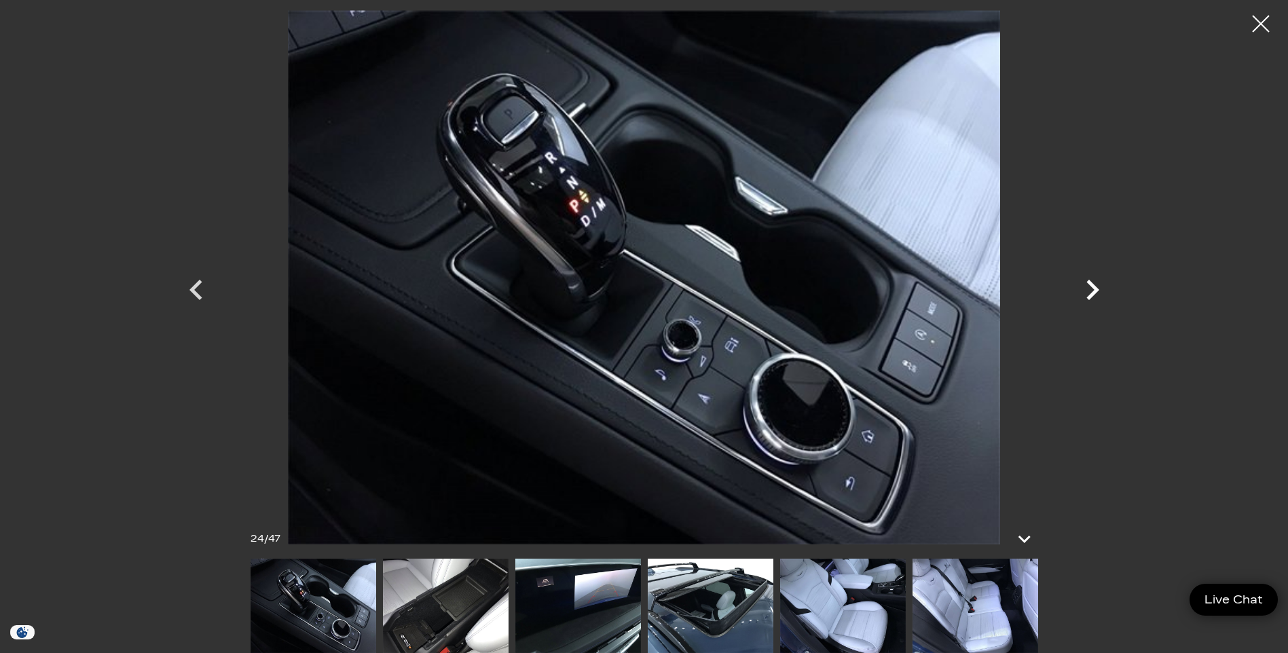
click at [1094, 289] on icon "Next" at bounding box center [1092, 290] width 13 height 20
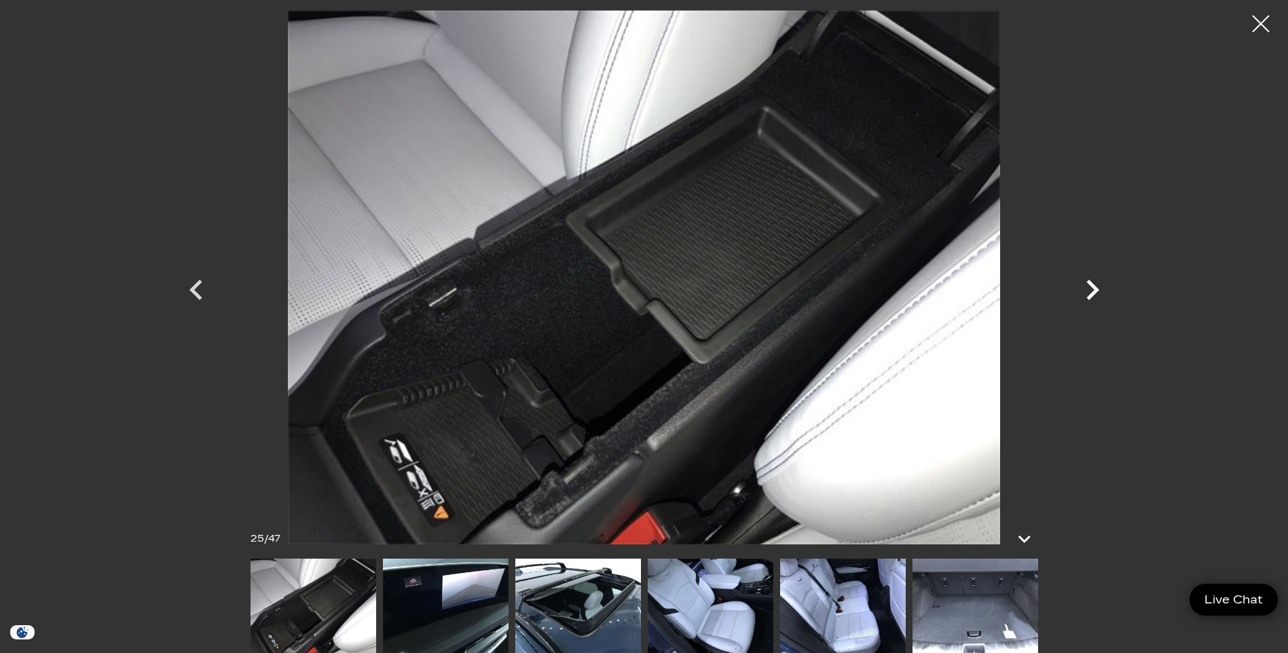
click at [1094, 289] on icon "Next" at bounding box center [1092, 290] width 13 height 20
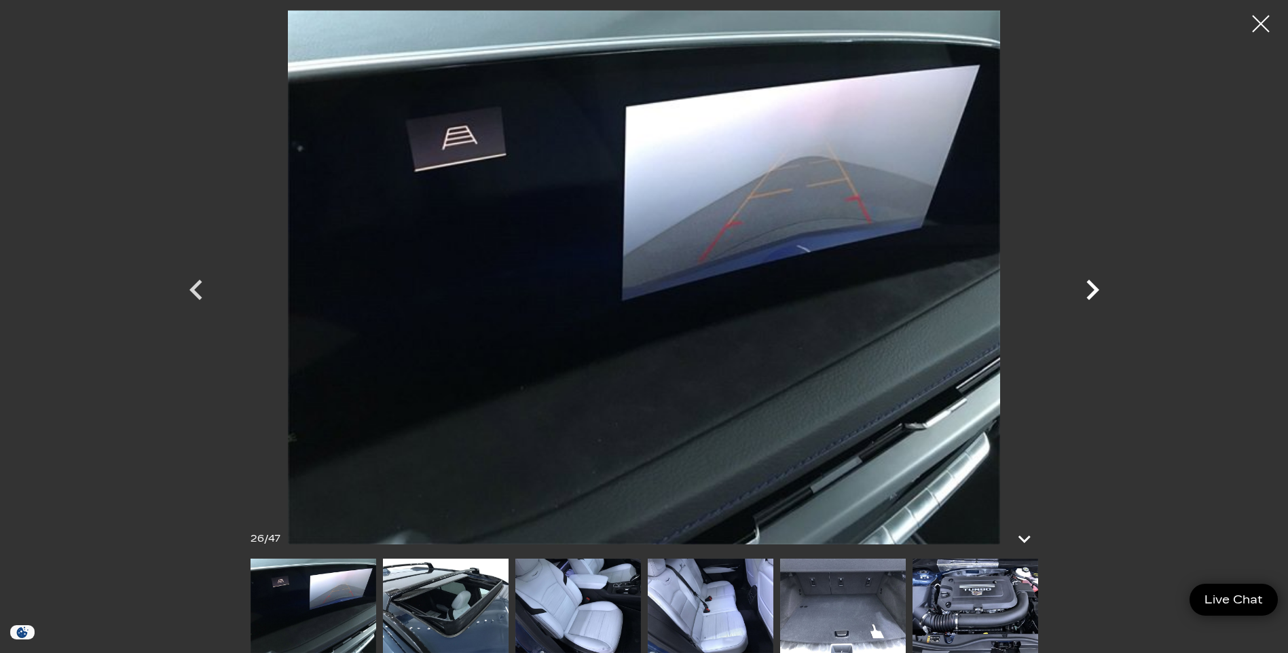
click at [1095, 284] on icon "Next" at bounding box center [1092, 290] width 41 height 41
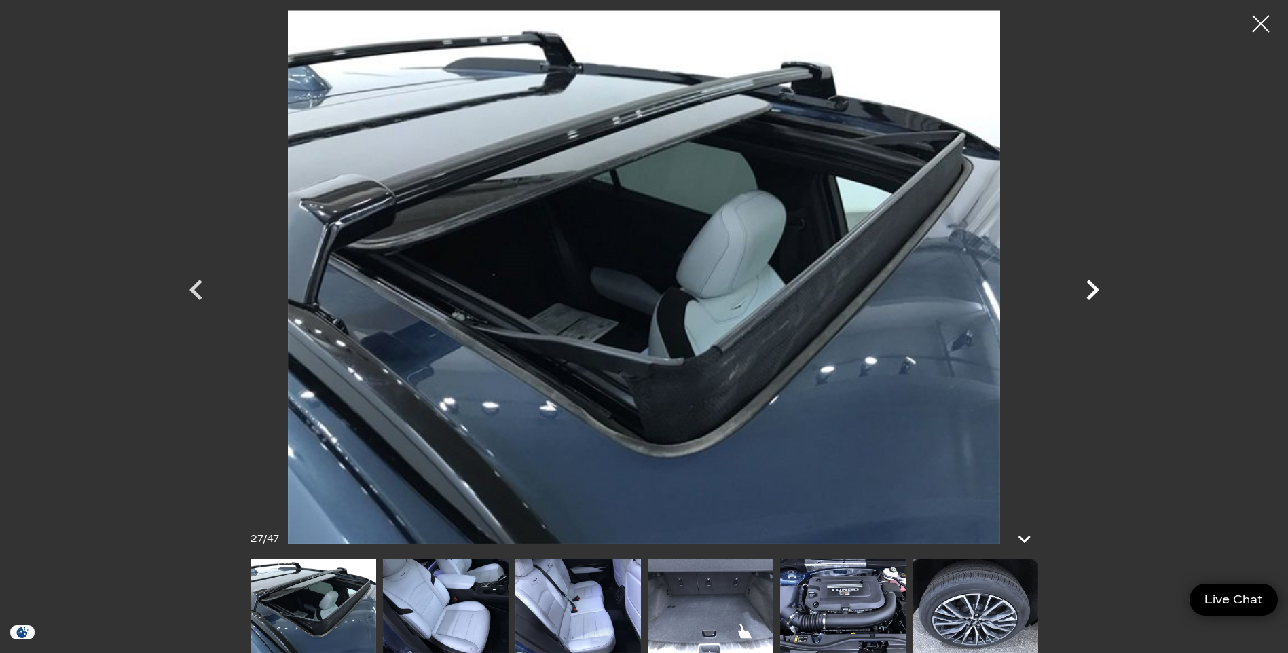
click at [1095, 284] on icon "Next" at bounding box center [1092, 290] width 41 height 41
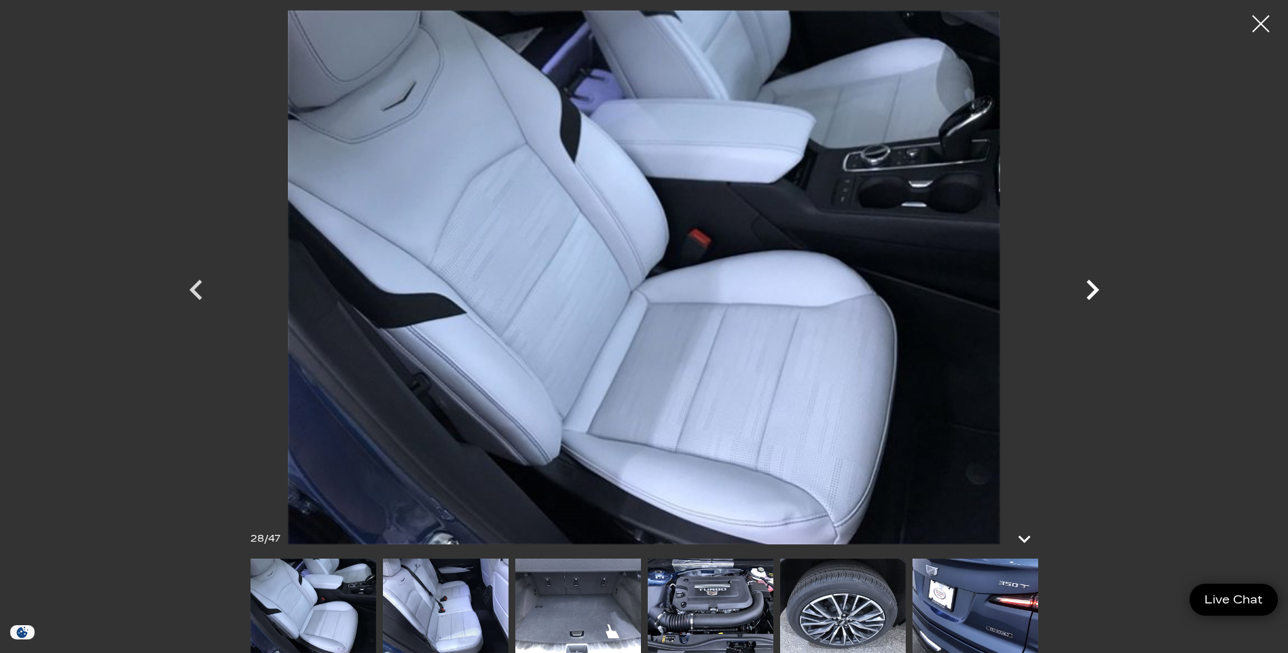
click at [1095, 284] on icon "Next" at bounding box center [1092, 290] width 41 height 41
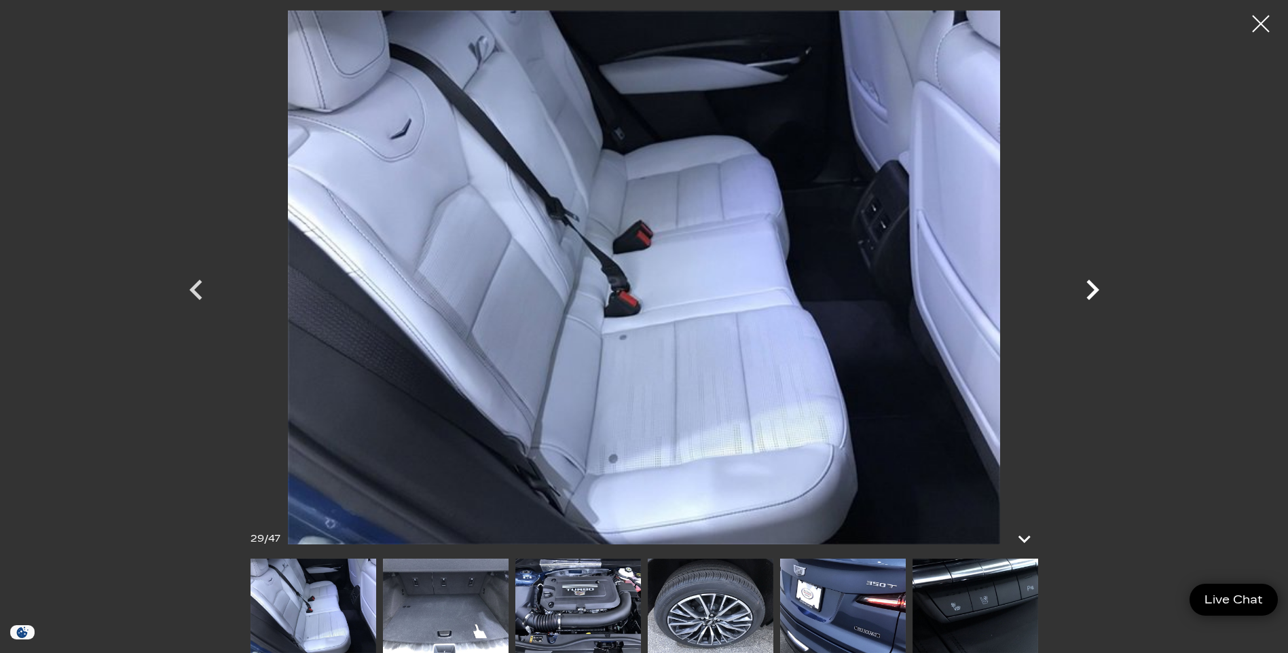
click at [1095, 284] on icon "Next" at bounding box center [1092, 290] width 41 height 41
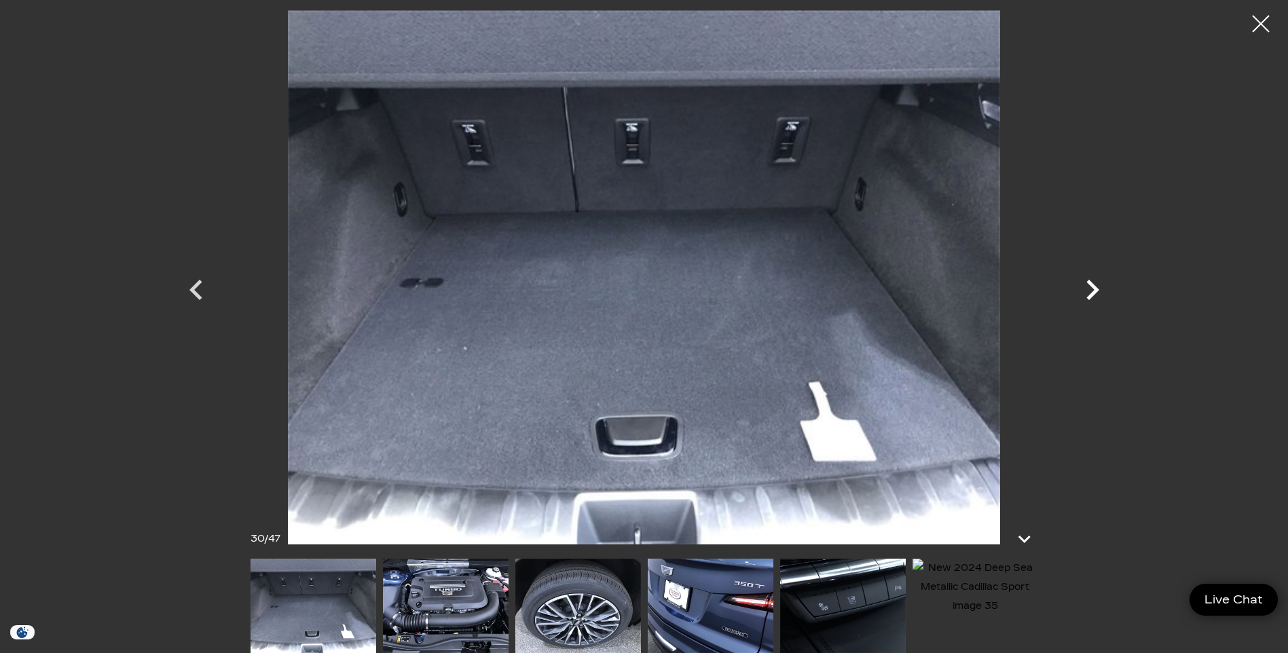
click at [1095, 284] on icon "Next" at bounding box center [1092, 290] width 41 height 41
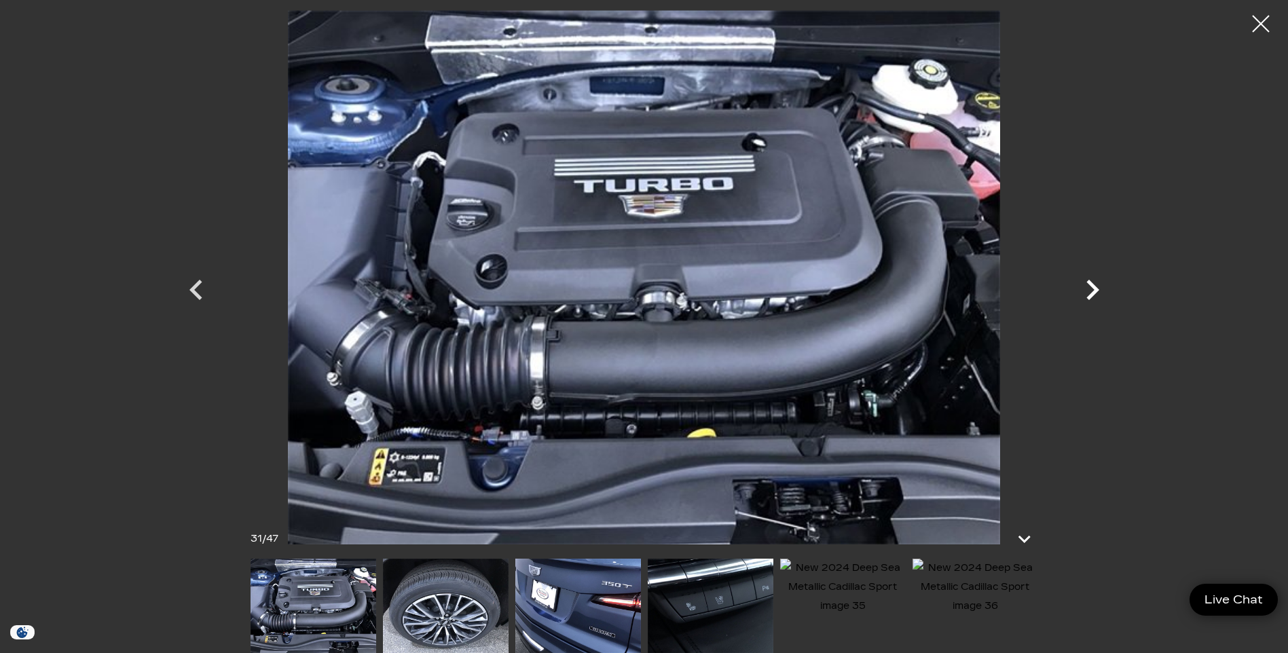
click at [1095, 284] on icon "Next" at bounding box center [1092, 290] width 41 height 41
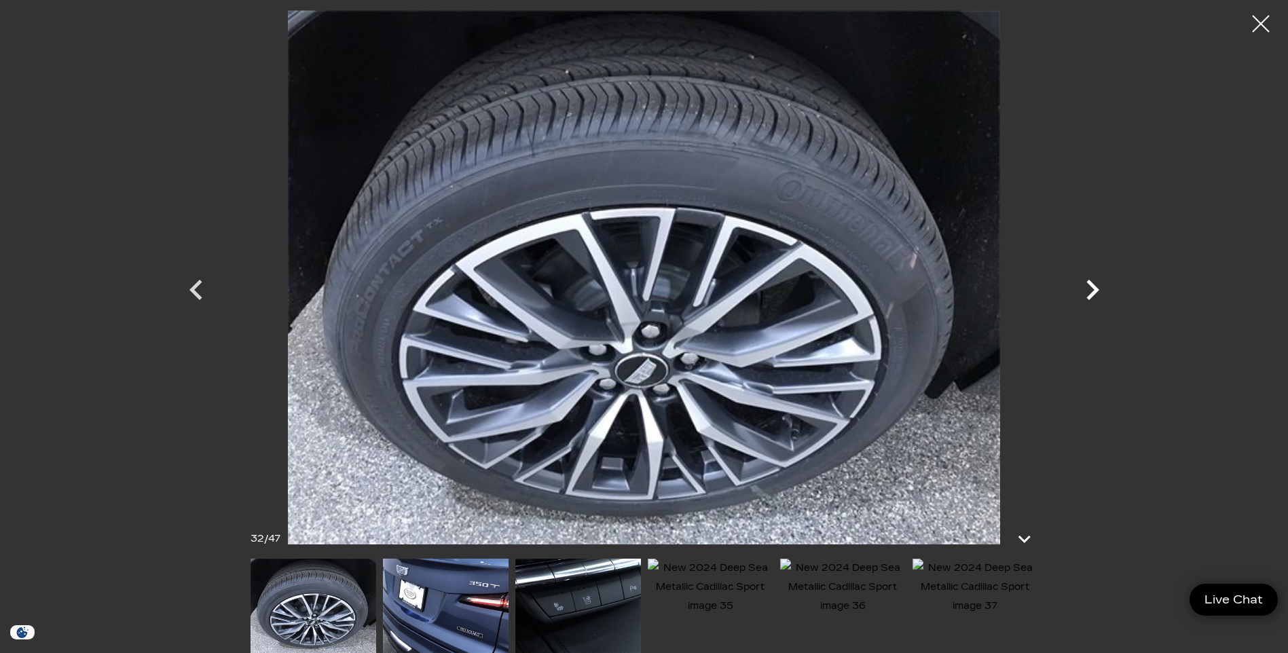
click at [1095, 284] on icon "Next" at bounding box center [1092, 290] width 41 height 41
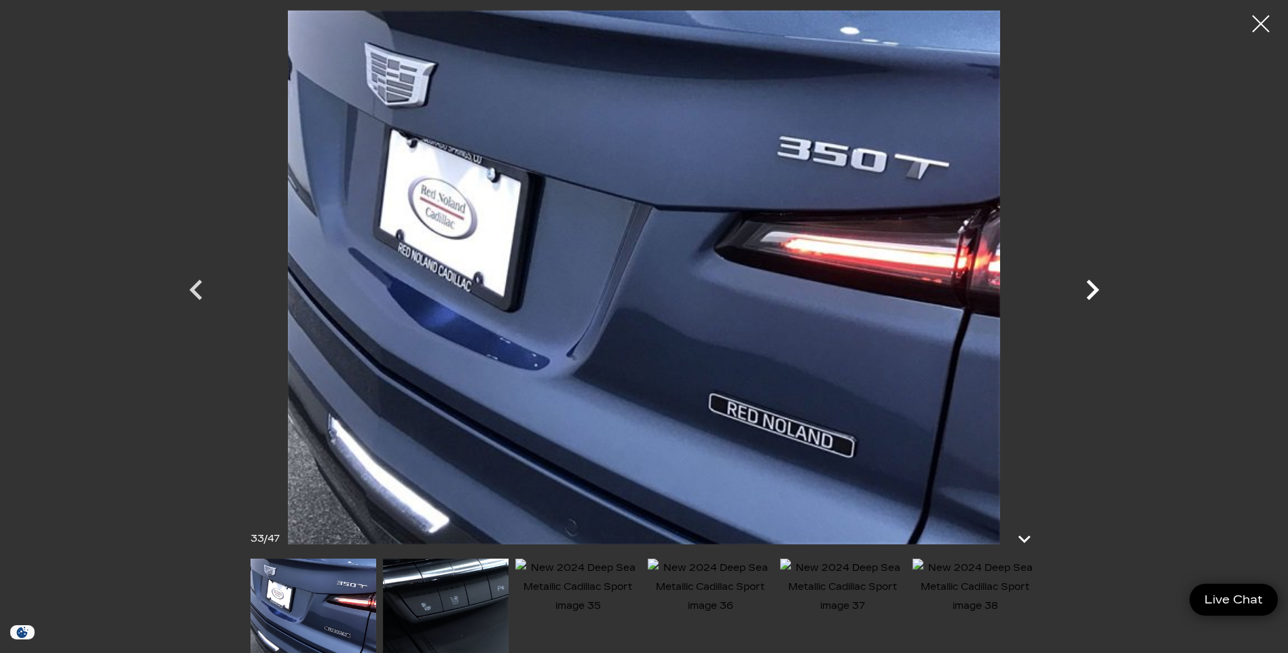
click at [1095, 284] on icon "Next" at bounding box center [1092, 290] width 41 height 41
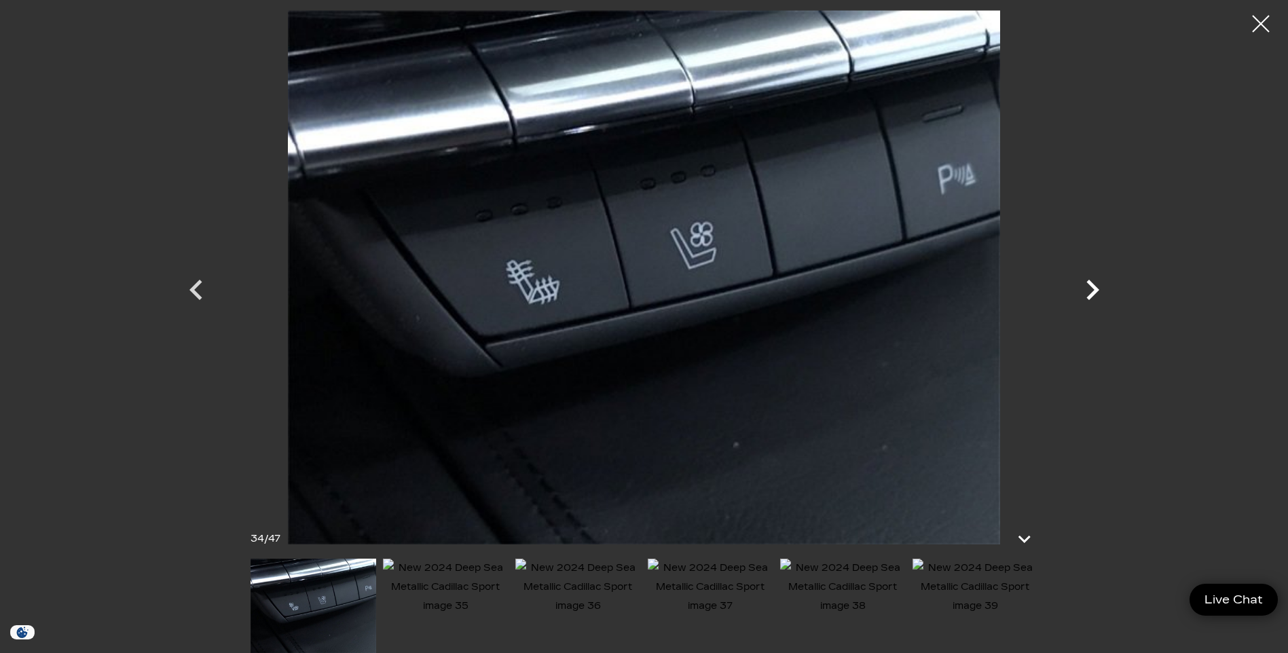
click at [1090, 289] on icon "Next" at bounding box center [1092, 290] width 41 height 41
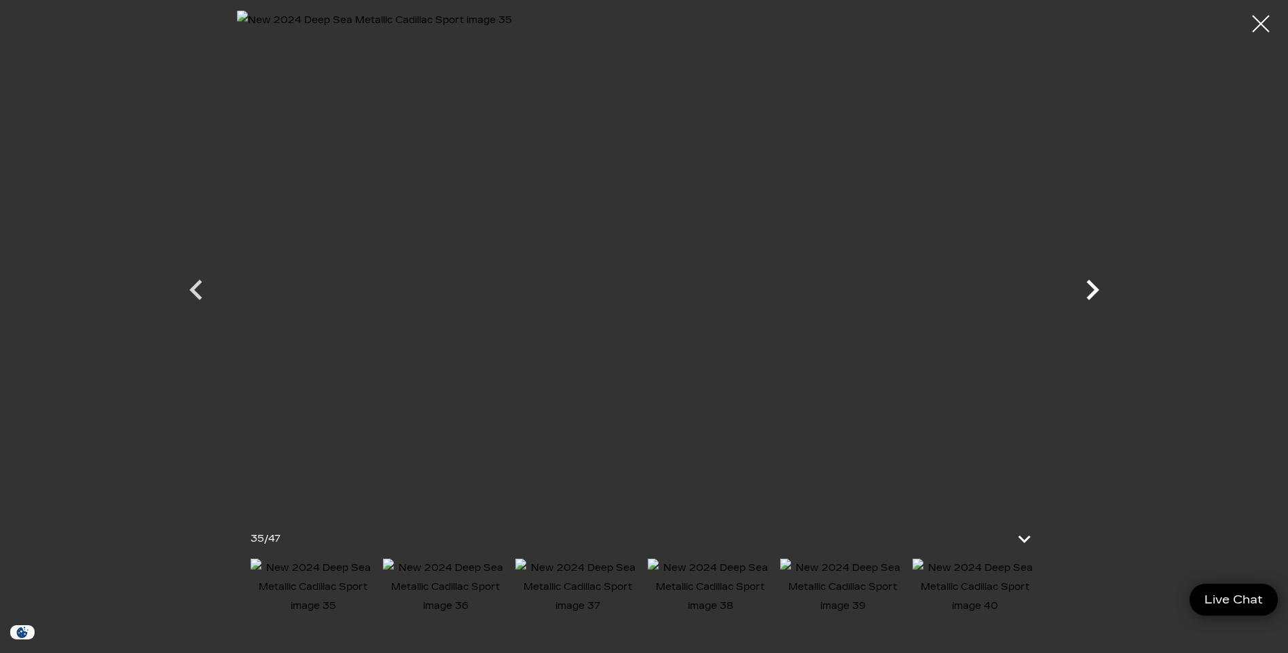
click at [1092, 289] on icon "Next" at bounding box center [1092, 290] width 41 height 41
click at [1092, 290] on icon "Next" at bounding box center [1092, 290] width 41 height 41
click at [1092, 291] on icon "Next" at bounding box center [1092, 290] width 41 height 41
click at [1259, 22] on div at bounding box center [1261, 24] width 36 height 36
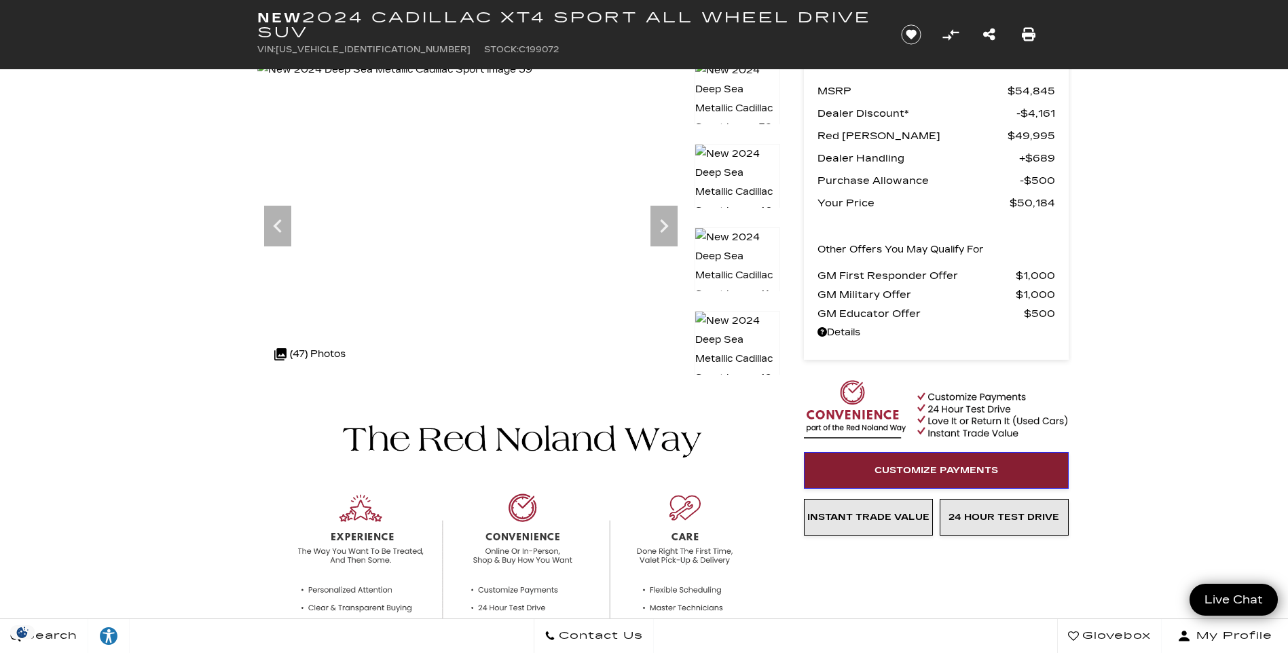
scroll to position [68, 0]
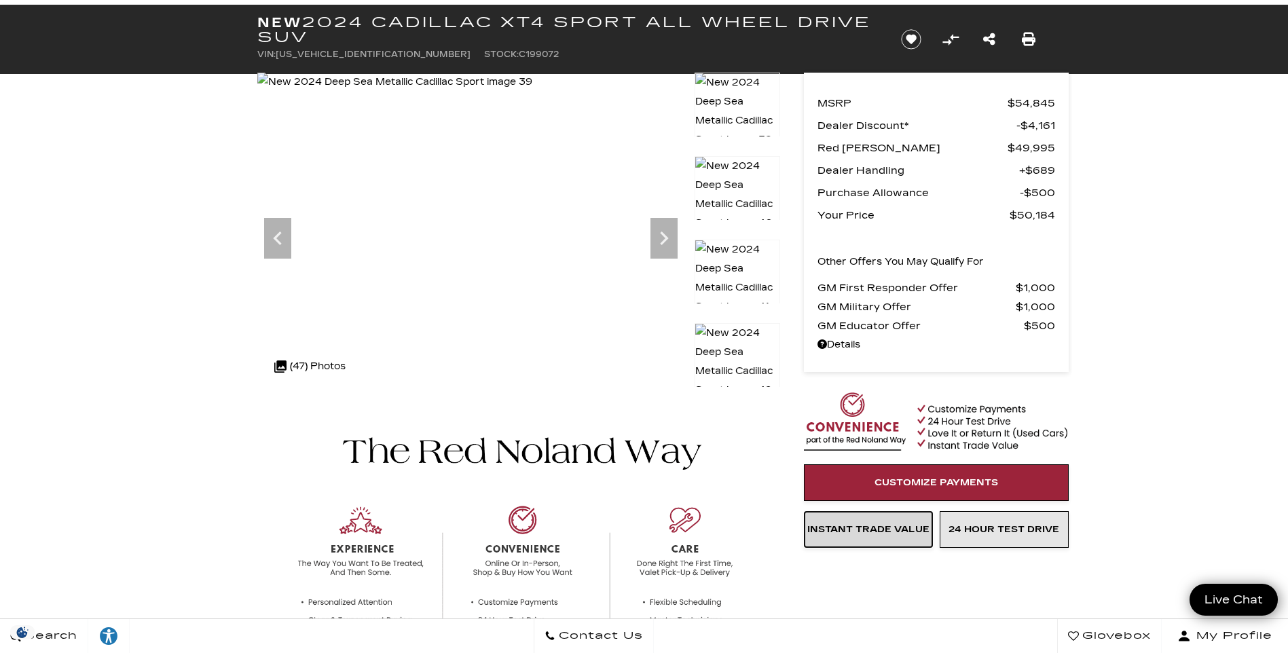
click at [848, 528] on span "Instant Trade Value" at bounding box center [868, 529] width 122 height 11
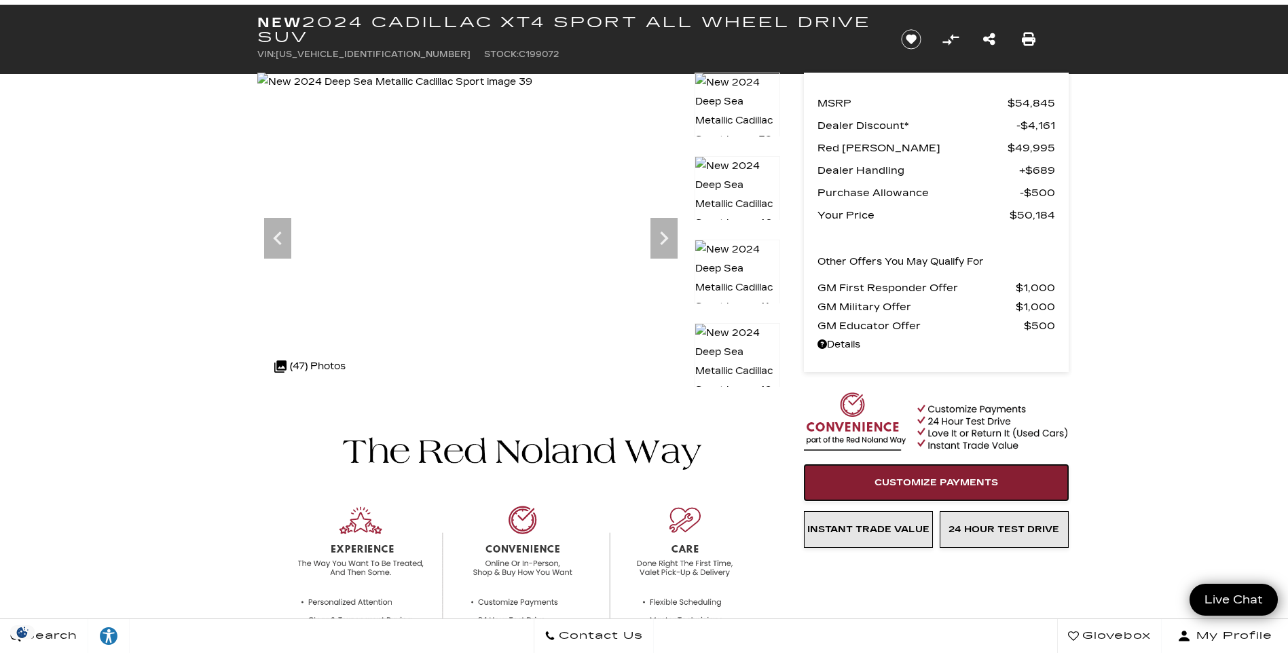
click at [872, 479] on link "Customize Payments" at bounding box center [936, 482] width 265 height 37
